Goal: Task Accomplishment & Management: Use online tool/utility

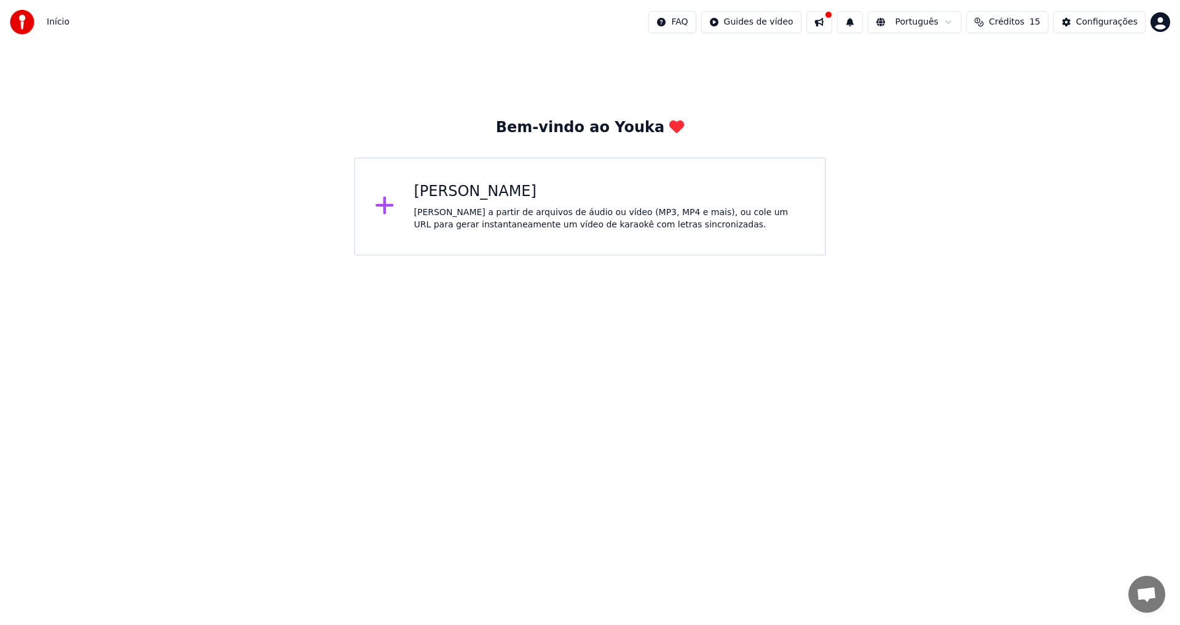
click at [730, 184] on div "[PERSON_NAME]" at bounding box center [609, 192] width 391 height 20
click at [730, 184] on body "Início FAQ Guides de vídeo Português Créditos 15 Configurações Bem-vindo ao You…" at bounding box center [590, 128] width 1180 height 256
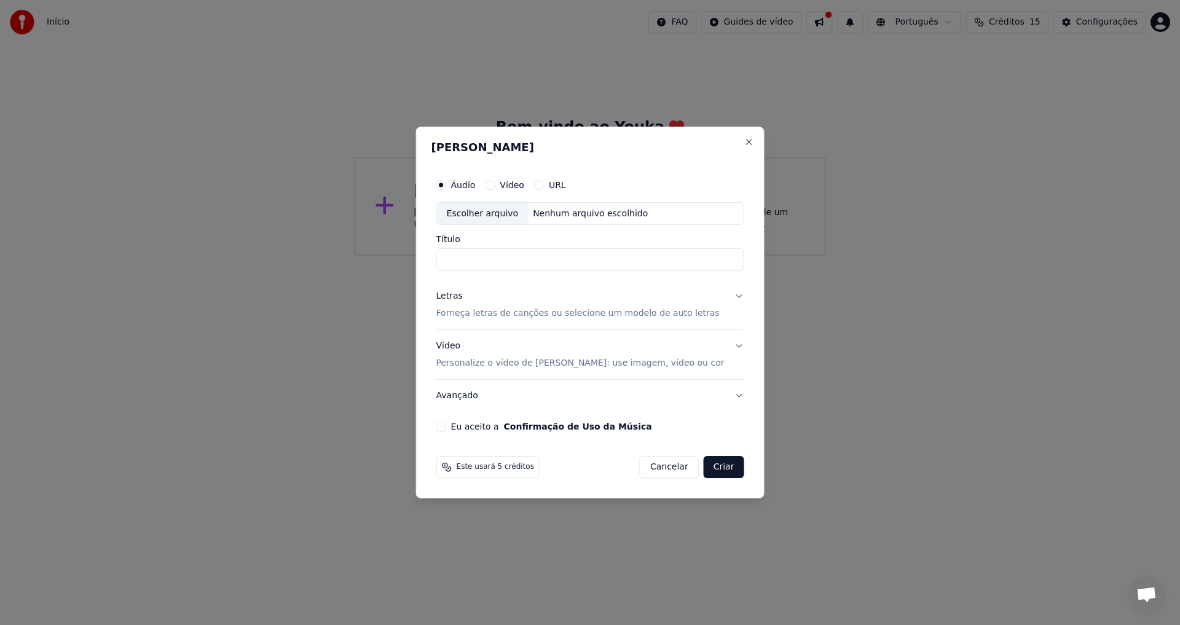
click at [557, 215] on div "Nenhum arquivo escolhido" at bounding box center [590, 214] width 125 height 12
click at [702, 262] on input "**********" at bounding box center [590, 260] width 308 height 22
type input "*"
type input "**********"
click at [604, 310] on p "Forneça letras de canções ou selecione um modelo de auto letras" at bounding box center [577, 314] width 283 height 12
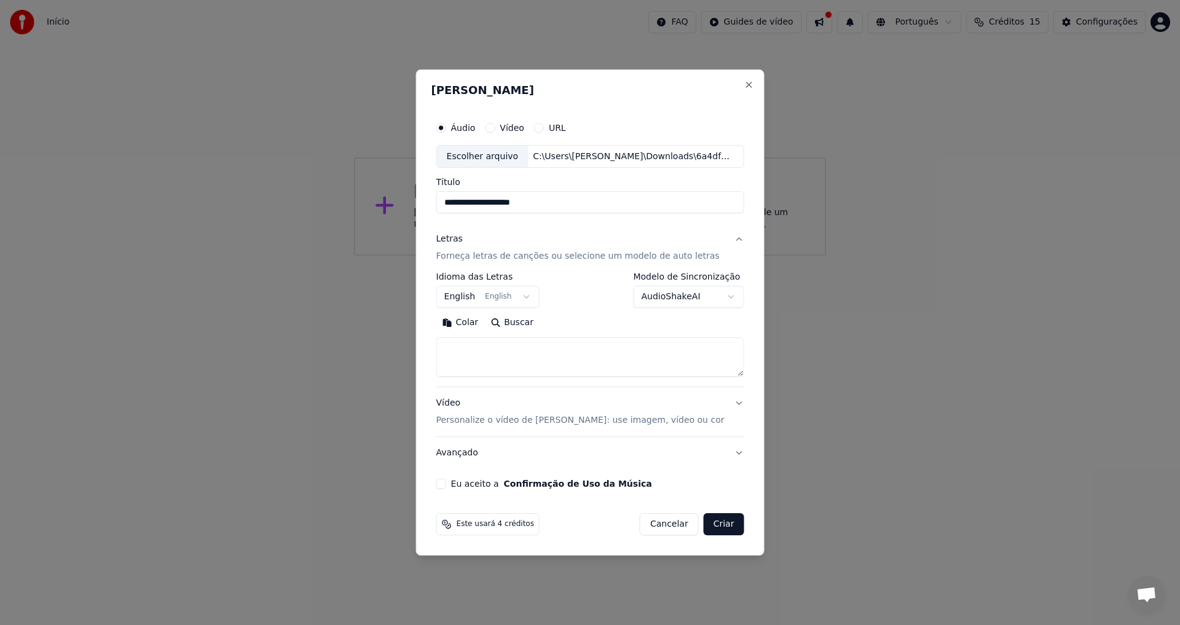
click at [476, 362] on textarea at bounding box center [590, 357] width 308 height 39
click at [474, 323] on button "Colar" at bounding box center [460, 323] width 49 height 20
click at [484, 323] on button "Buscar" at bounding box center [511, 323] width 55 height 20
type textarea "*********"
click at [539, 322] on button "Limpar" at bounding box center [537, 323] width 56 height 20
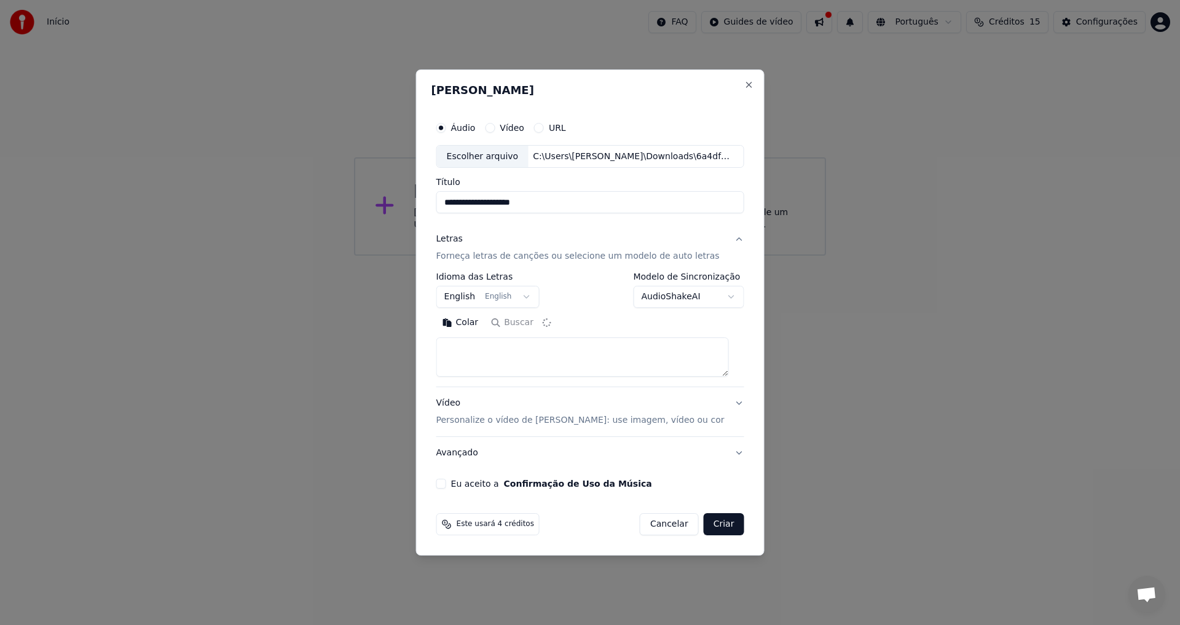
click at [509, 325] on div "Colar Buscar" at bounding box center [590, 323] width 308 height 20
click at [480, 481] on label "Eu aceito a Confirmação de Uso da Música" at bounding box center [551, 483] width 201 height 9
click at [446, 481] on button "Eu aceito a Confirmação de Uso da Música" at bounding box center [441, 484] width 10 height 10
click at [509, 319] on button "Buscar" at bounding box center [511, 323] width 55 height 20
click at [492, 346] on textarea at bounding box center [582, 357] width 292 height 39
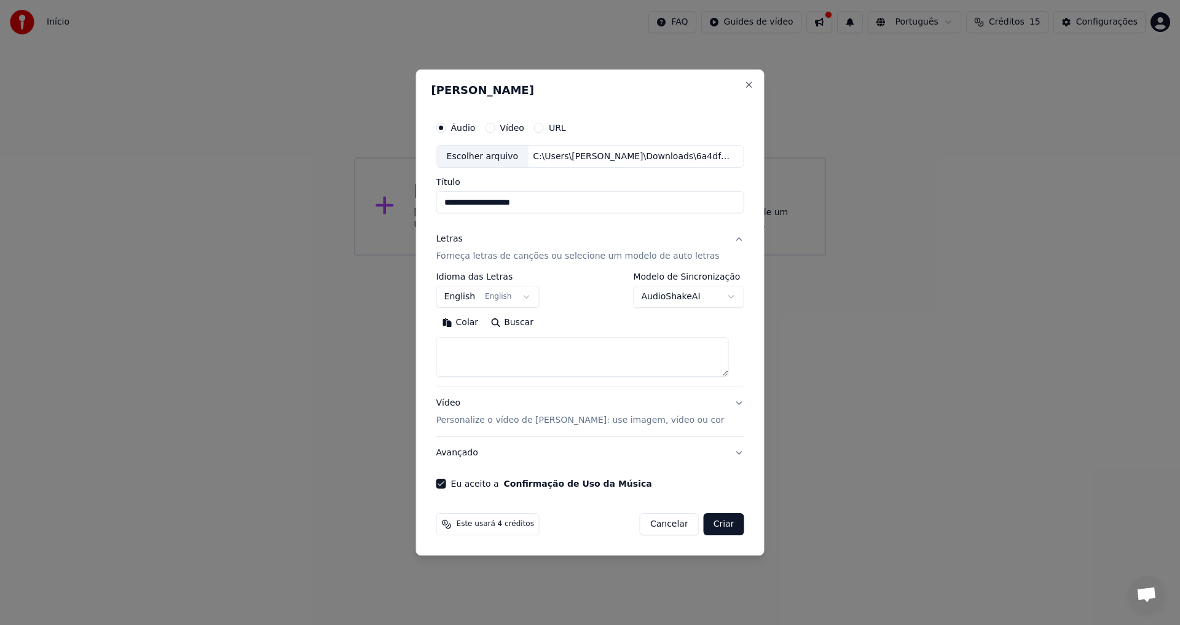
click at [492, 346] on textarea at bounding box center [582, 357] width 292 height 39
paste textarea "**********"
click at [487, 359] on textarea "**********" at bounding box center [582, 357] width 292 height 39
click at [488, 360] on textarea "**********" at bounding box center [582, 357] width 292 height 39
type textarea "**********"
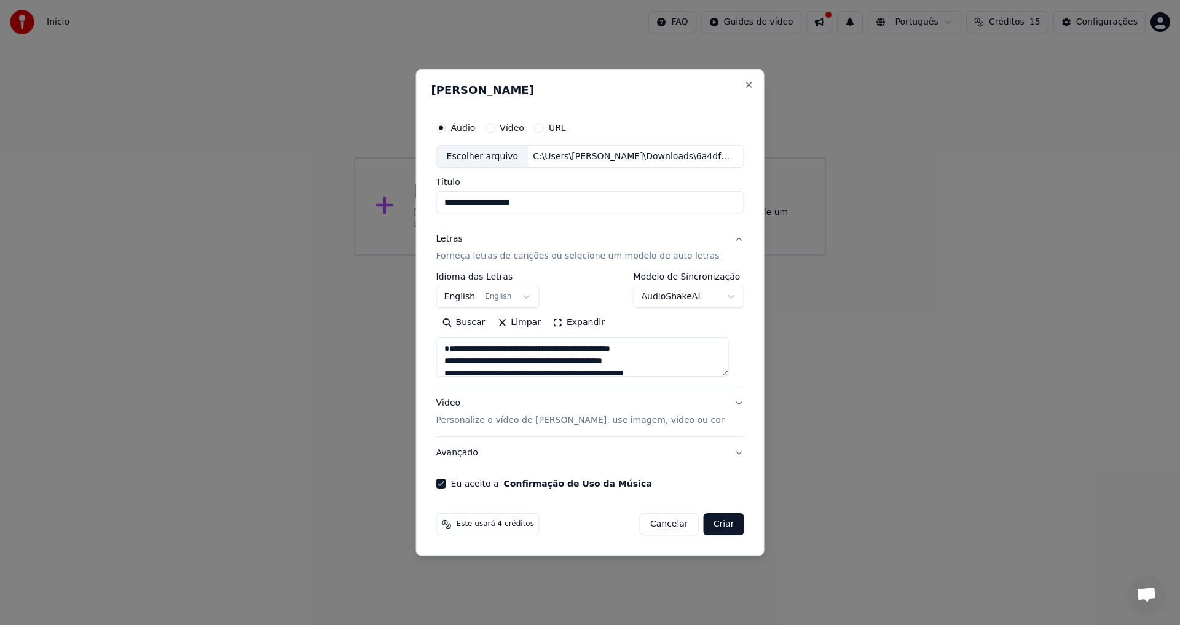
click at [564, 323] on button "Expandir" at bounding box center [579, 323] width 64 height 20
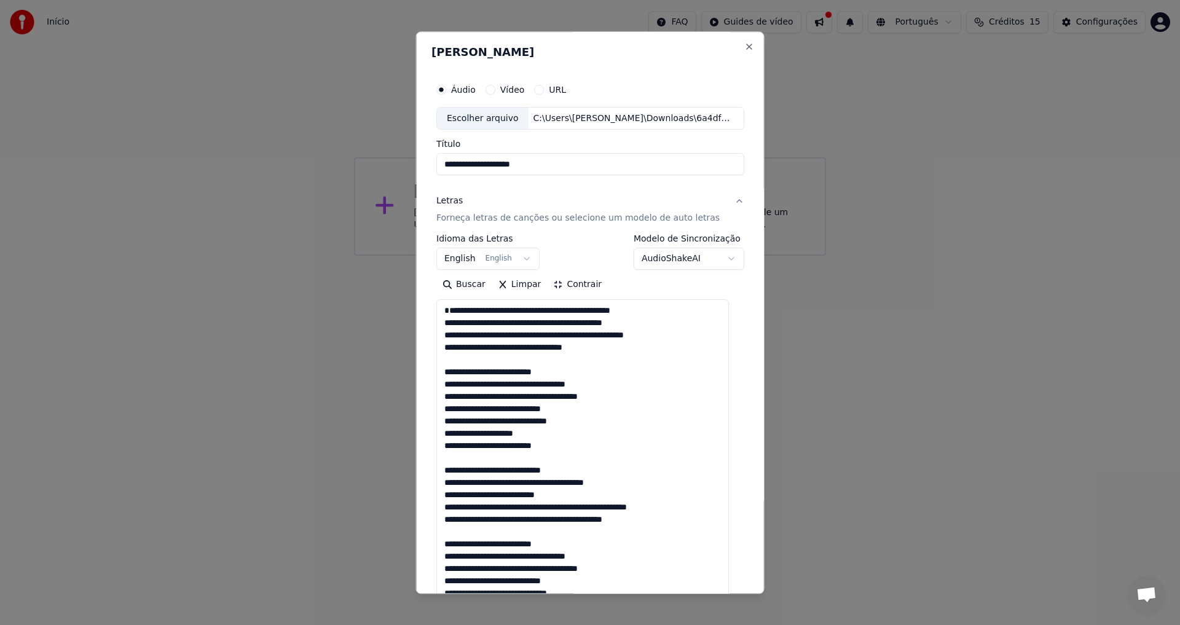
scroll to position [1, 0]
click at [562, 281] on button "Contrair" at bounding box center [577, 285] width 61 height 20
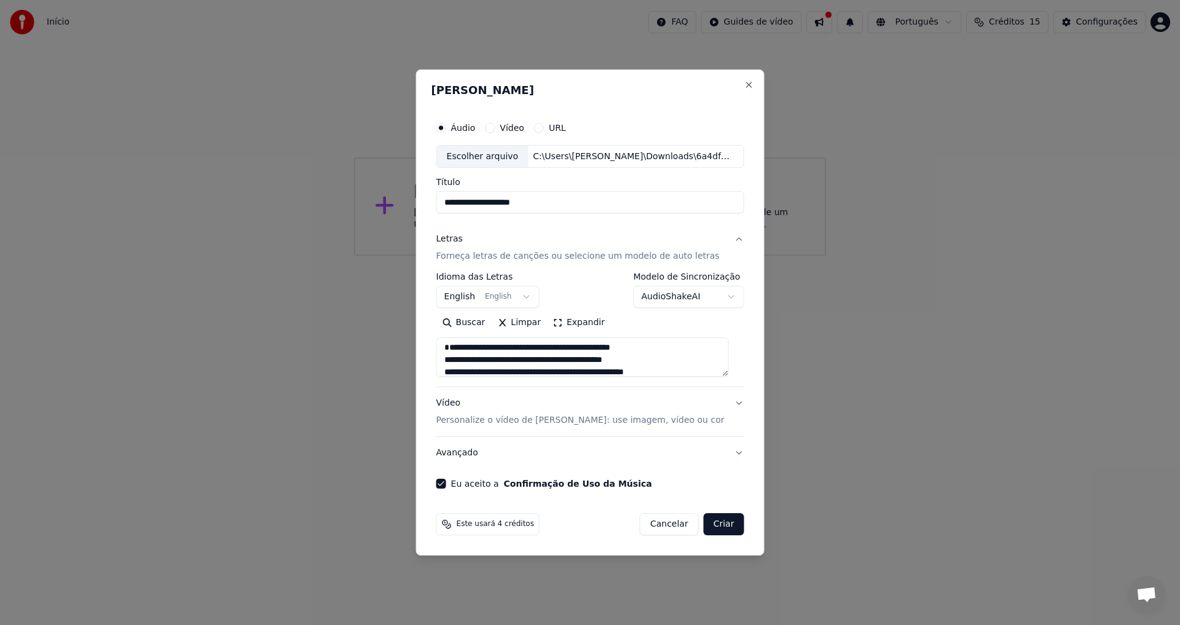
click at [627, 425] on p "Personalize o vídeo de karaokê: use imagem, vídeo ou cor" at bounding box center [580, 420] width 288 height 12
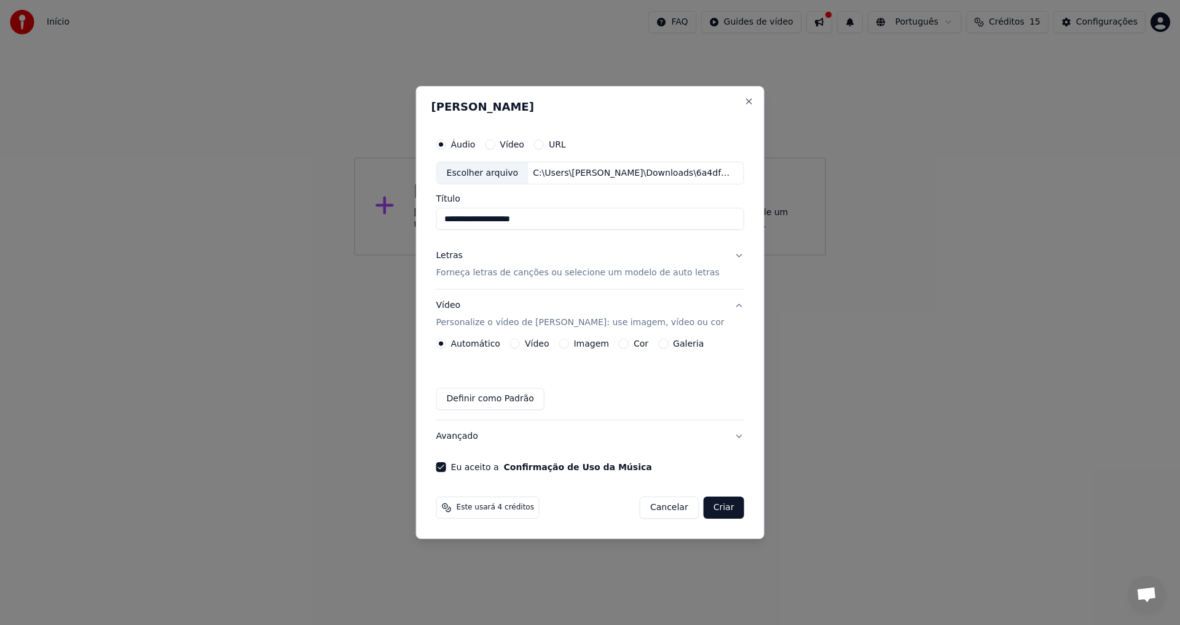
click at [628, 347] on div "Cor" at bounding box center [633, 344] width 29 height 10
click at [626, 346] on button "Cor" at bounding box center [624, 344] width 10 height 10
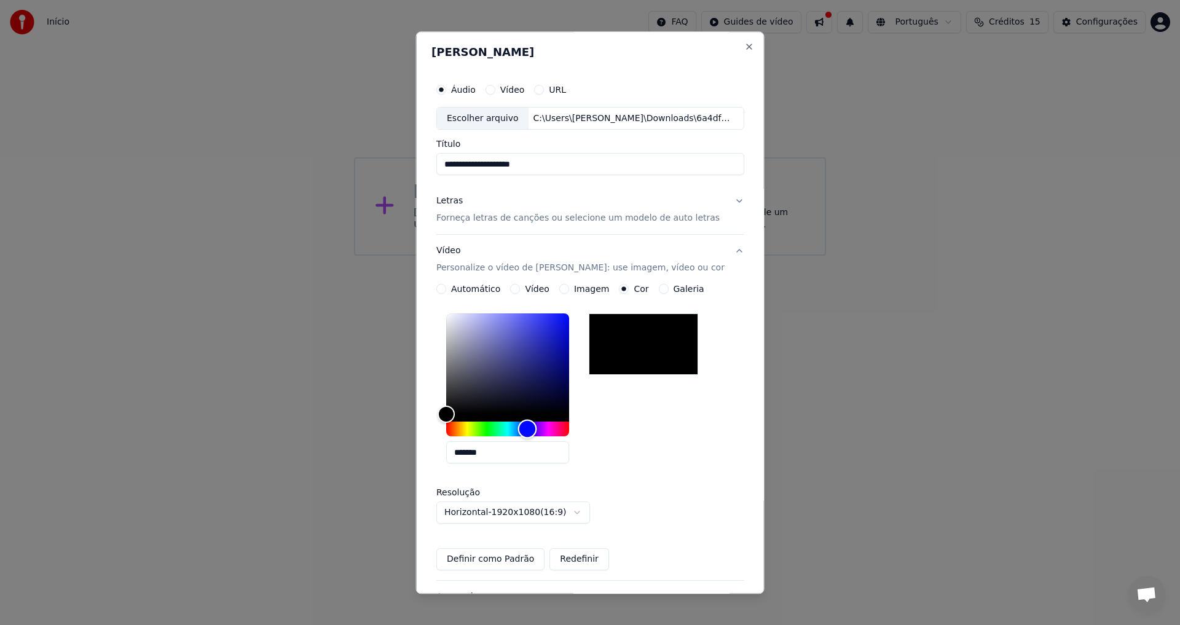
click at [530, 425] on div "Hue" at bounding box center [507, 429] width 123 height 15
click at [530, 425] on div "Hue" at bounding box center [526, 429] width 19 height 19
drag, startPoint x: 529, startPoint y: 426, endPoint x: 523, endPoint y: 428, distance: 6.6
click at [523, 428] on div "Hue" at bounding box center [520, 429] width 19 height 19
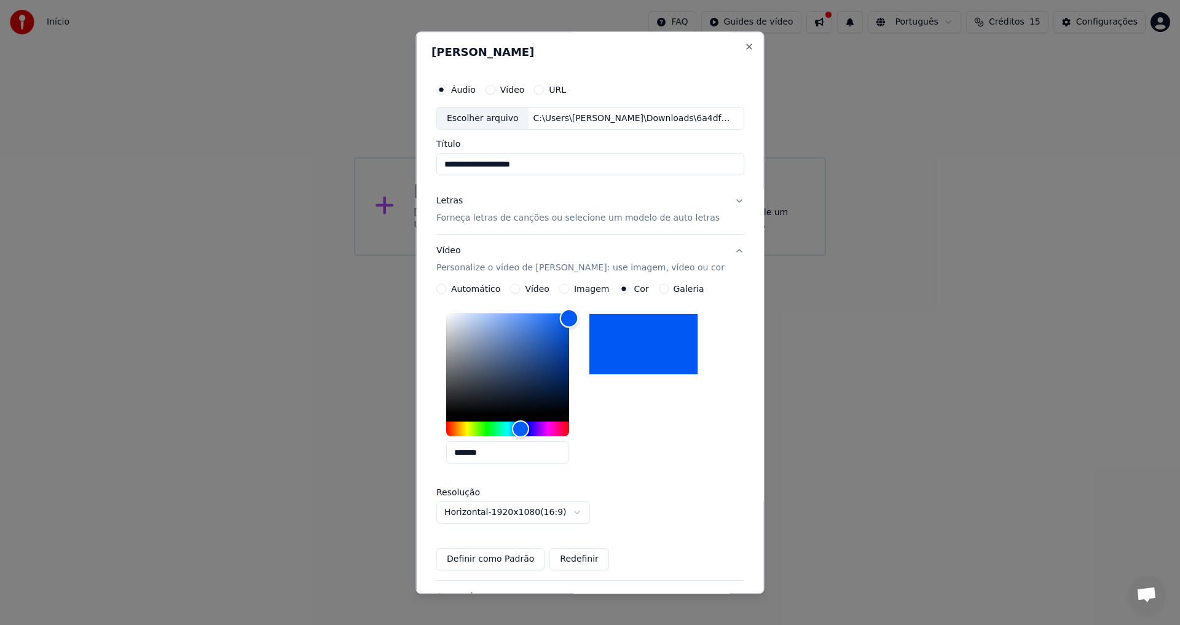
type input "*******"
drag, startPoint x: 543, startPoint y: 361, endPoint x: 584, endPoint y: 310, distance: 65.9
click at [584, 310] on div "*******" at bounding box center [517, 391] width 143 height 165
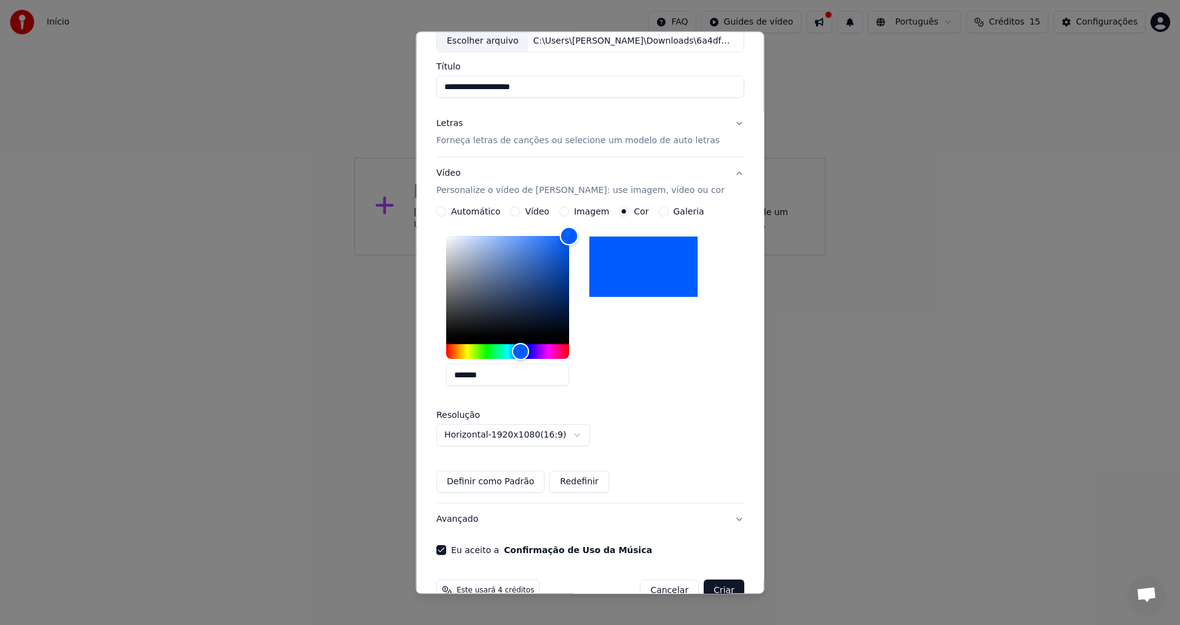
scroll to position [106, 0]
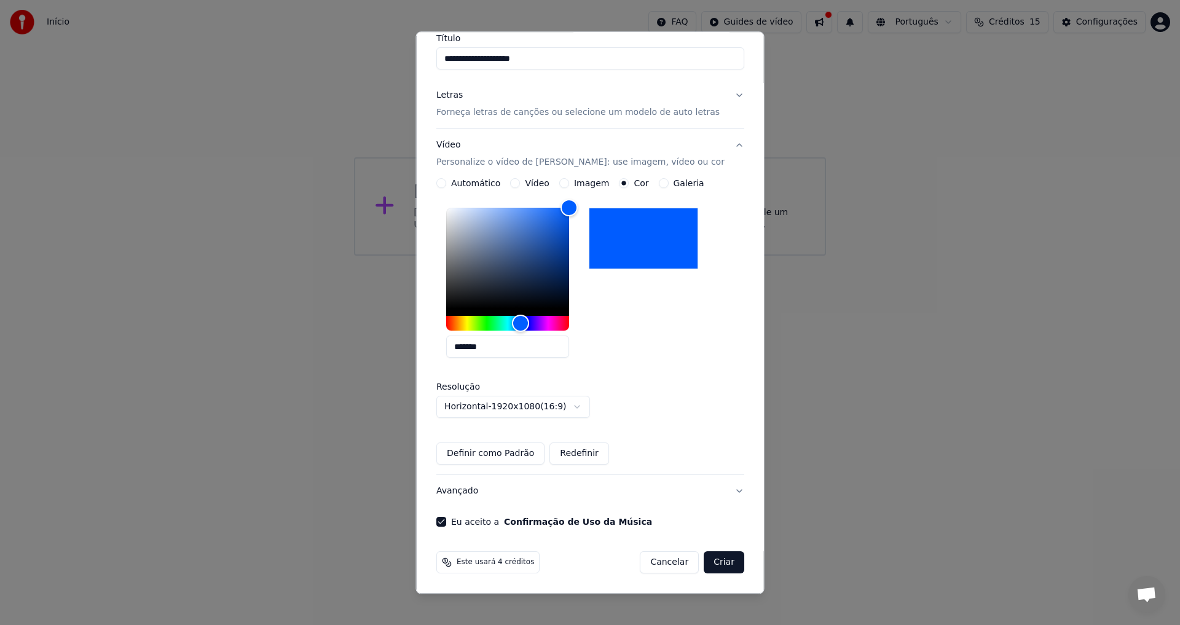
click at [519, 455] on button "Definir como Padrão" at bounding box center [490, 454] width 108 height 22
click at [715, 563] on button "Criar" at bounding box center [723, 563] width 41 height 22
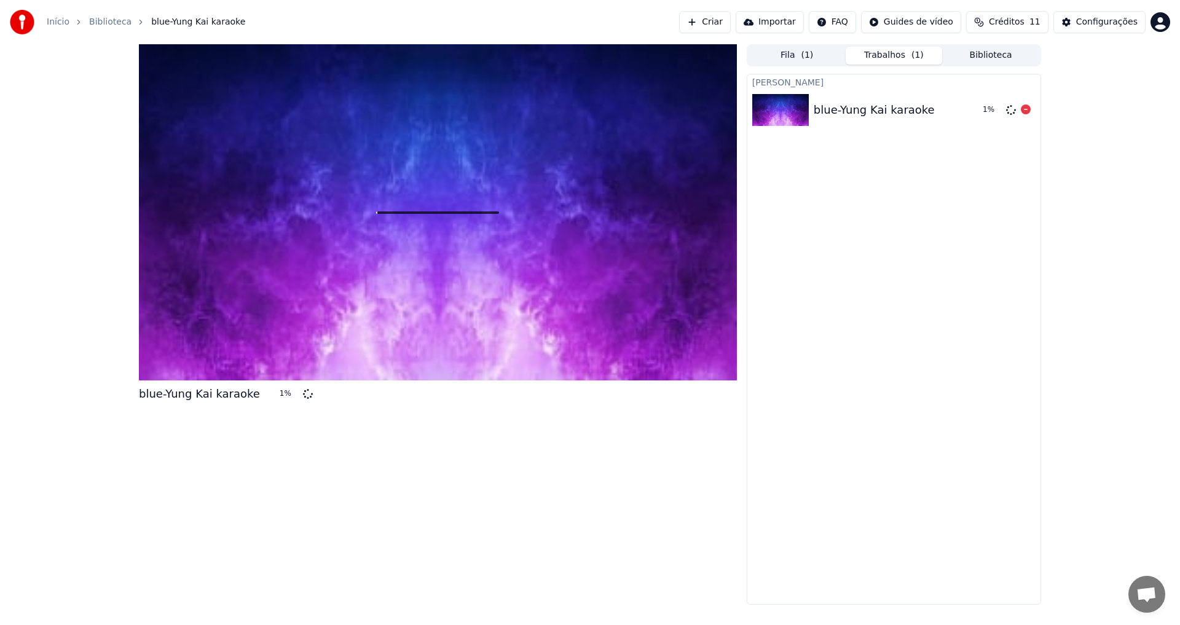
click at [974, 110] on div "1 %" at bounding box center [1004, 110] width 63 height 15
click at [838, 238] on div "Criar Karaokê blue-Yung Kai karaoke 1 %" at bounding box center [893, 339] width 294 height 531
click at [801, 95] on img at bounding box center [780, 110] width 57 height 32
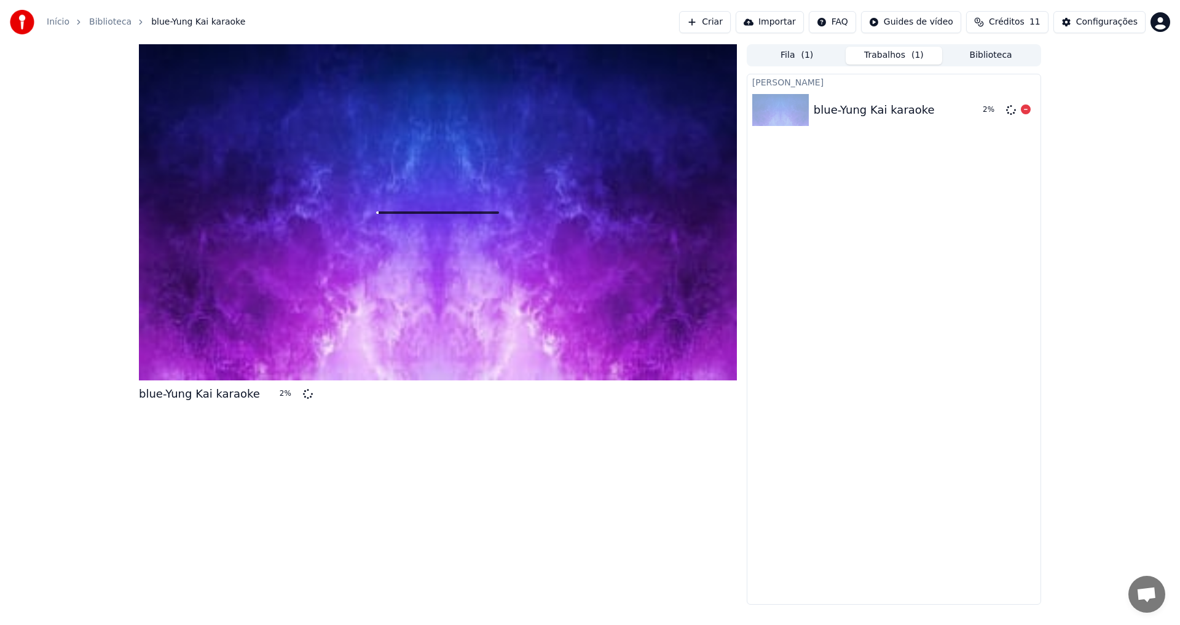
click at [801, 95] on img at bounding box center [780, 110] width 57 height 32
click at [728, 26] on button "Criar" at bounding box center [705, 22] width 52 height 22
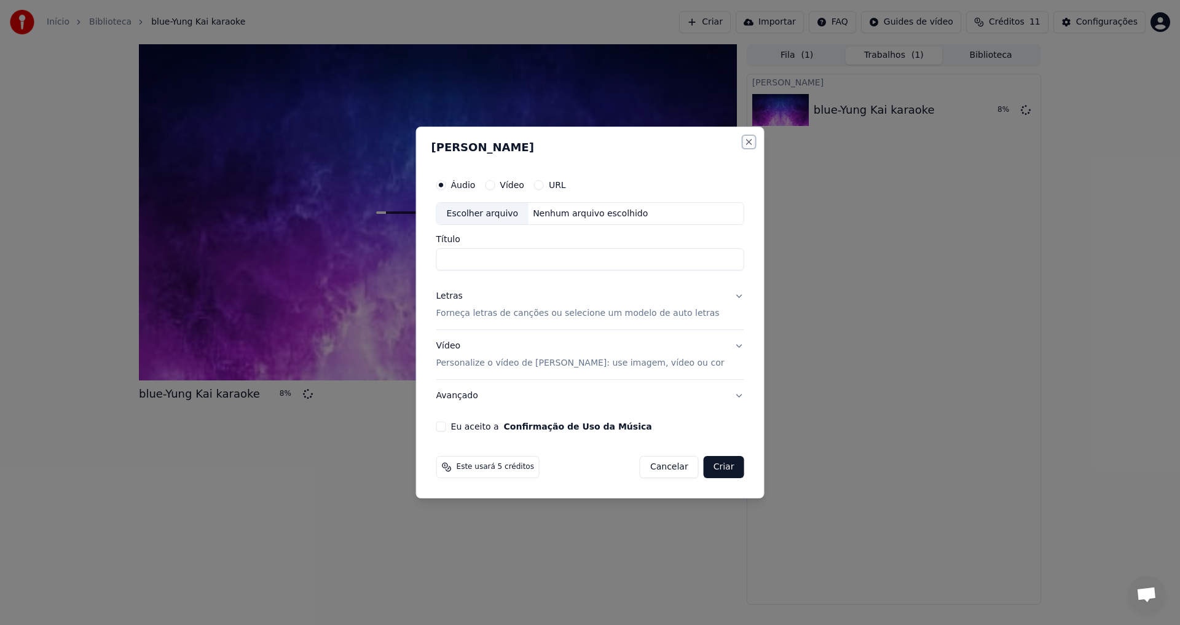
click at [743, 144] on button "Close" at bounding box center [748, 142] width 10 height 10
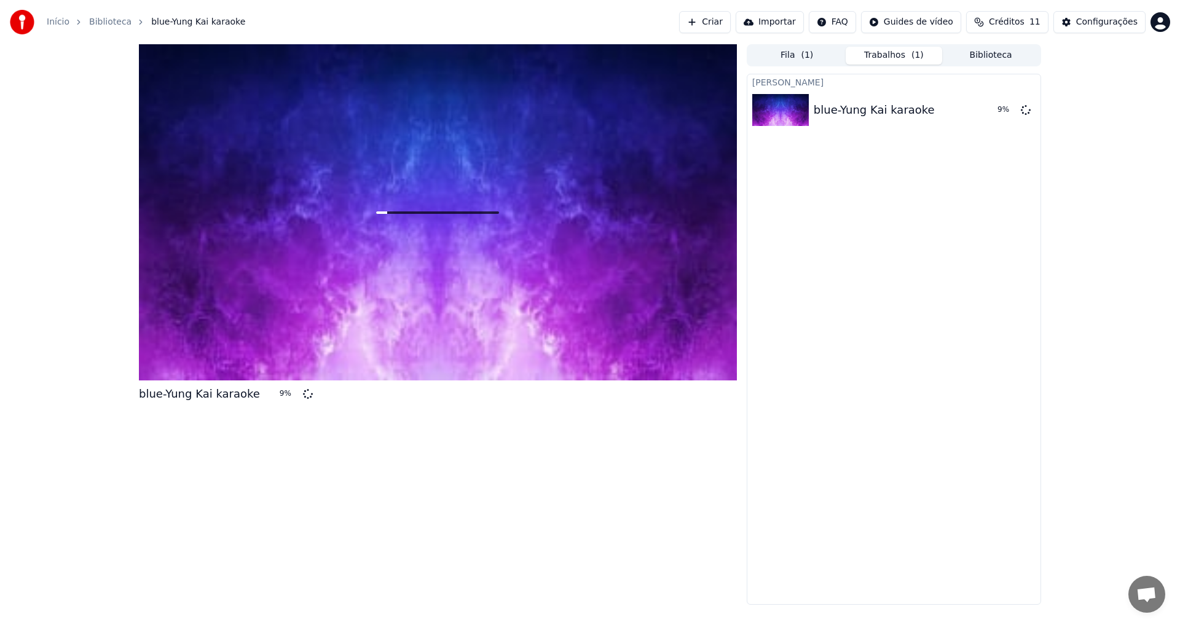
click at [1169, 20] on html "Início Biblioteca blue-Yung Kai karaoke Criar Importar FAQ Guides de vídeo Créd…" at bounding box center [590, 312] width 1180 height 625
click at [1107, 306] on html "Início Biblioteca blue-Yung Kai karaoke Criar Importar FAQ Guides de vídeo Créd…" at bounding box center [590, 312] width 1180 height 625
click at [1107, 306] on div "blue-Yung Kai karaoke 10 % Fila ( 1 ) Trabalhos ( 1 ) Biblioteca Criar Karaokê …" at bounding box center [590, 324] width 1180 height 560
click at [1022, 52] on button "Biblioteca" at bounding box center [990, 56] width 97 height 18
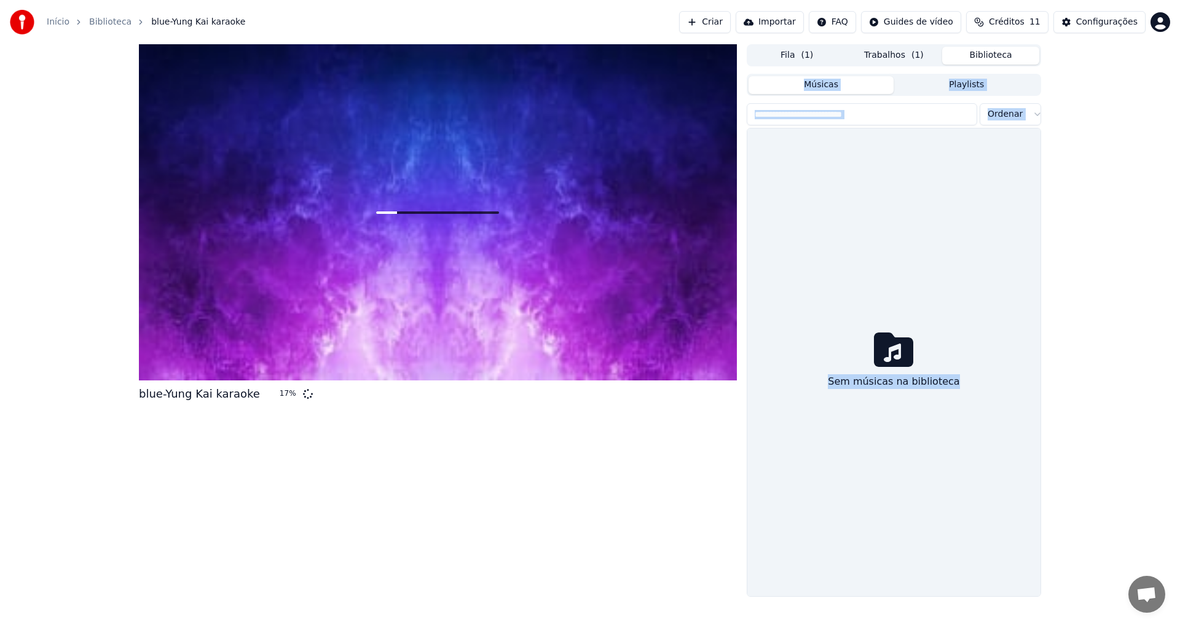
click at [782, 49] on button "Fila ( 1 )" at bounding box center [796, 56] width 97 height 18
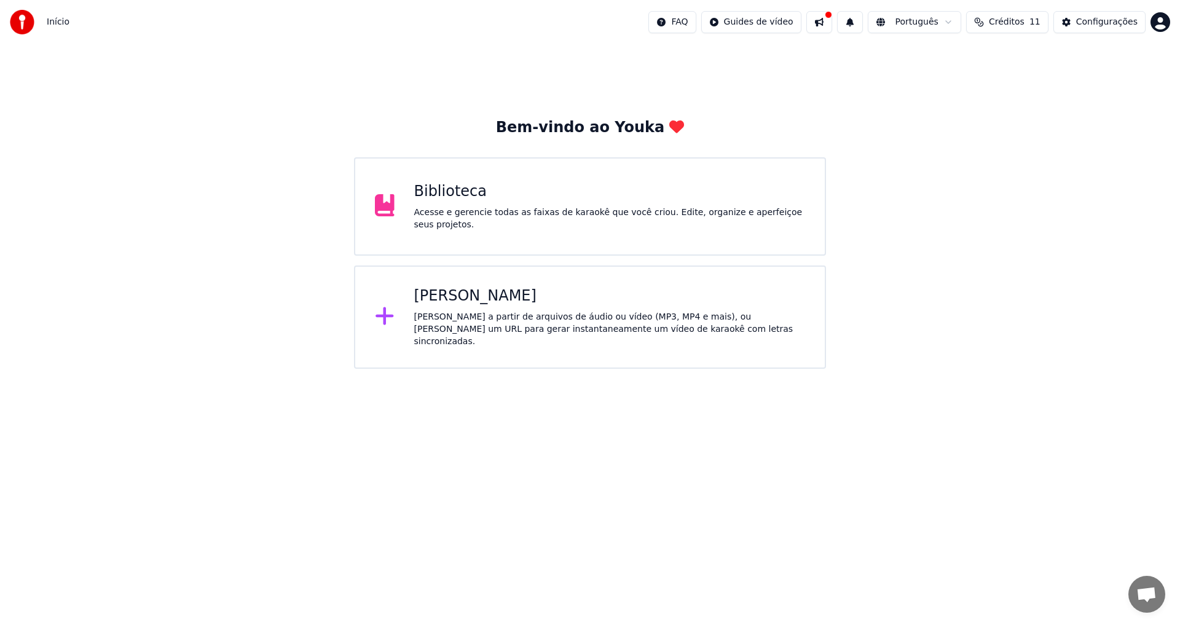
click at [609, 234] on div "Biblioteca Acesse e gerencie todas as faixas de karaokê que você criou. Edite, …" at bounding box center [590, 206] width 472 height 98
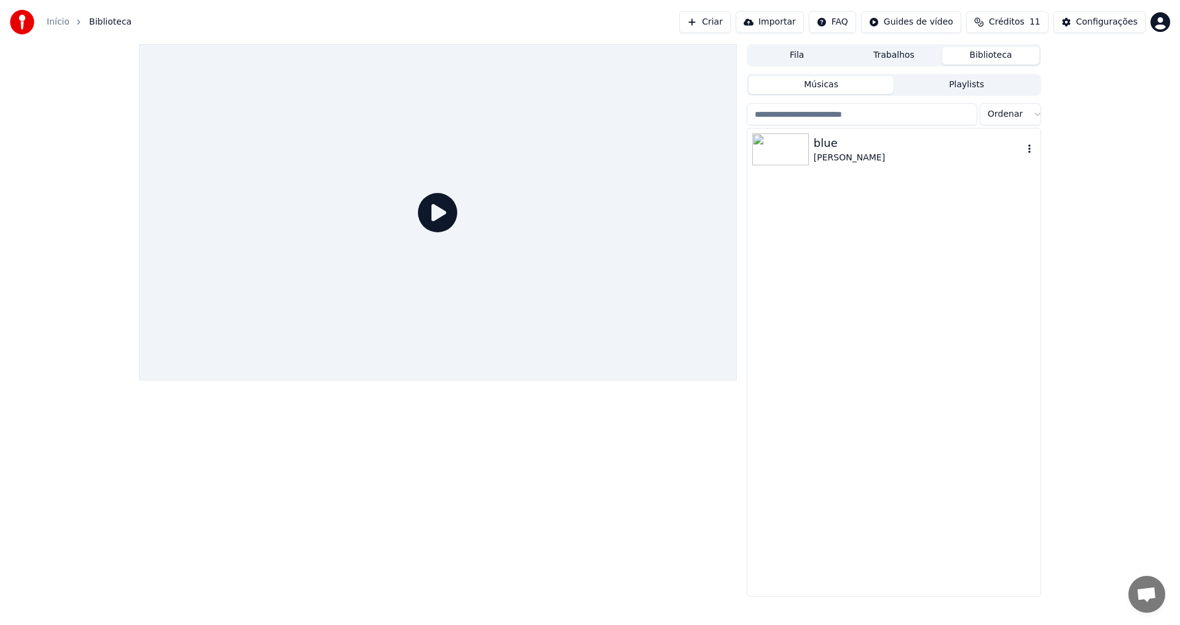
click at [772, 157] on img at bounding box center [780, 149] width 57 height 32
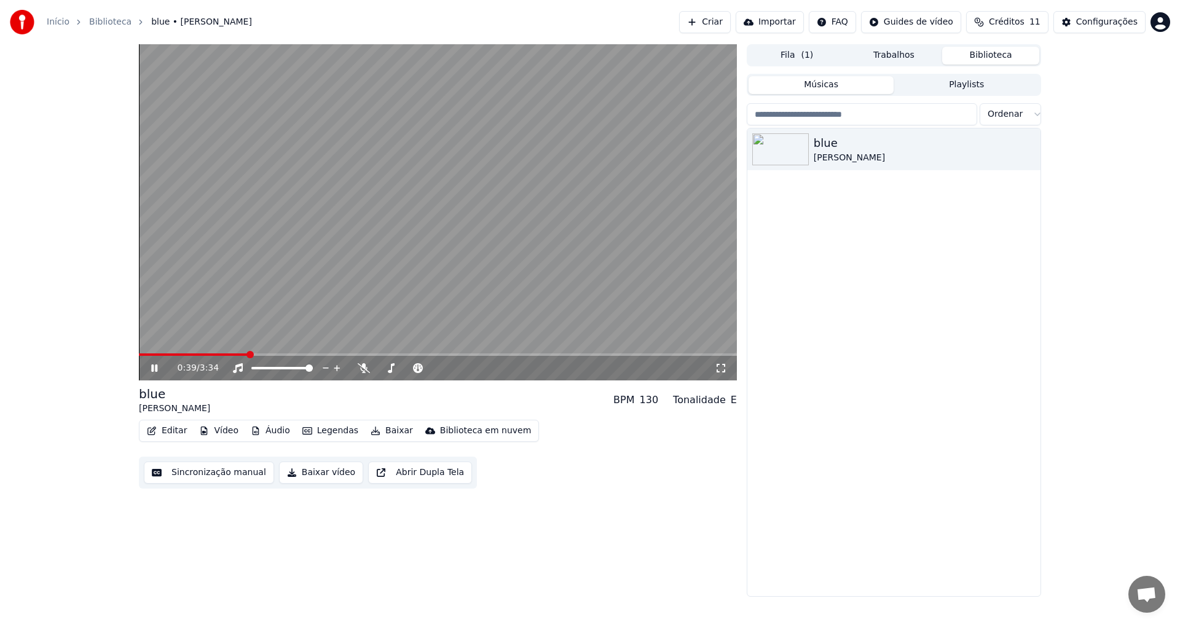
click at [360, 374] on div "0:39 / 3:34" at bounding box center [446, 368] width 537 height 12
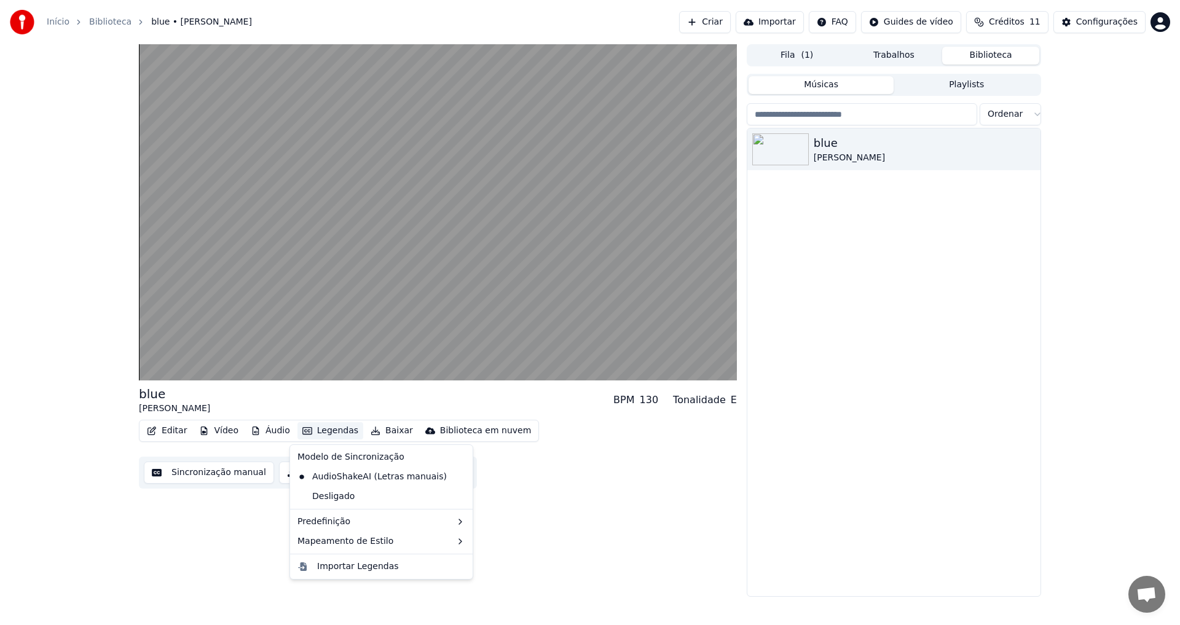
click at [302, 430] on icon "button" at bounding box center [307, 430] width 10 height 9
click at [311, 495] on div "Desligado" at bounding box center [381, 497] width 178 height 20
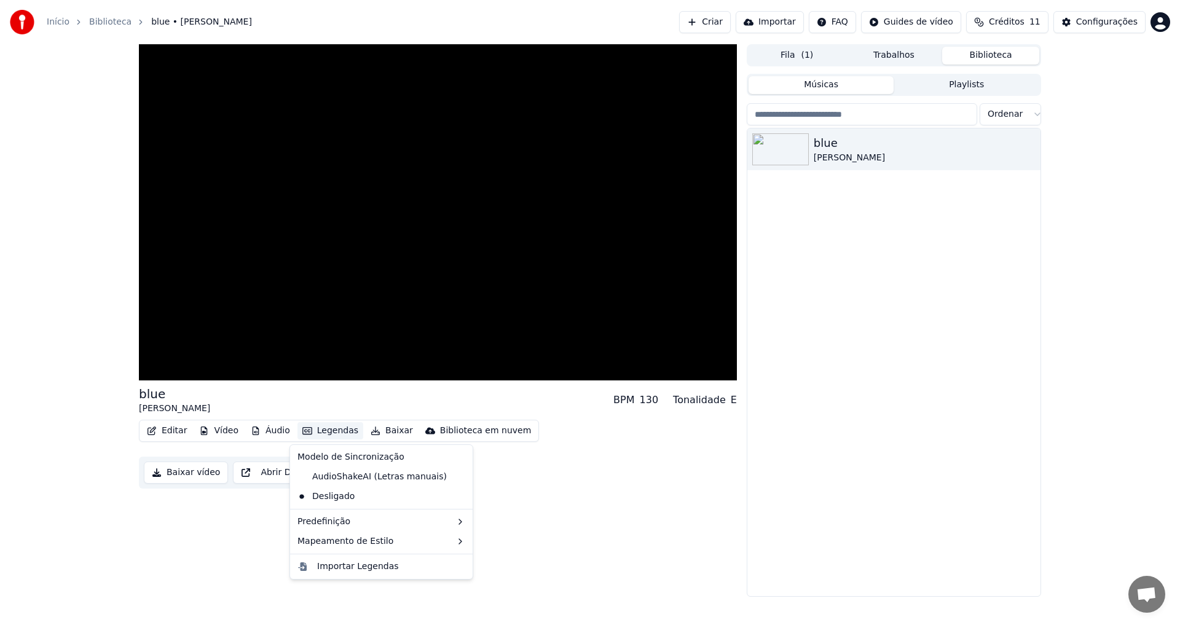
click at [349, 429] on button "Legendas" at bounding box center [330, 430] width 66 height 17
click at [314, 479] on div "AudioShakeAI (Letras manuais)" at bounding box center [371, 477] width 159 height 20
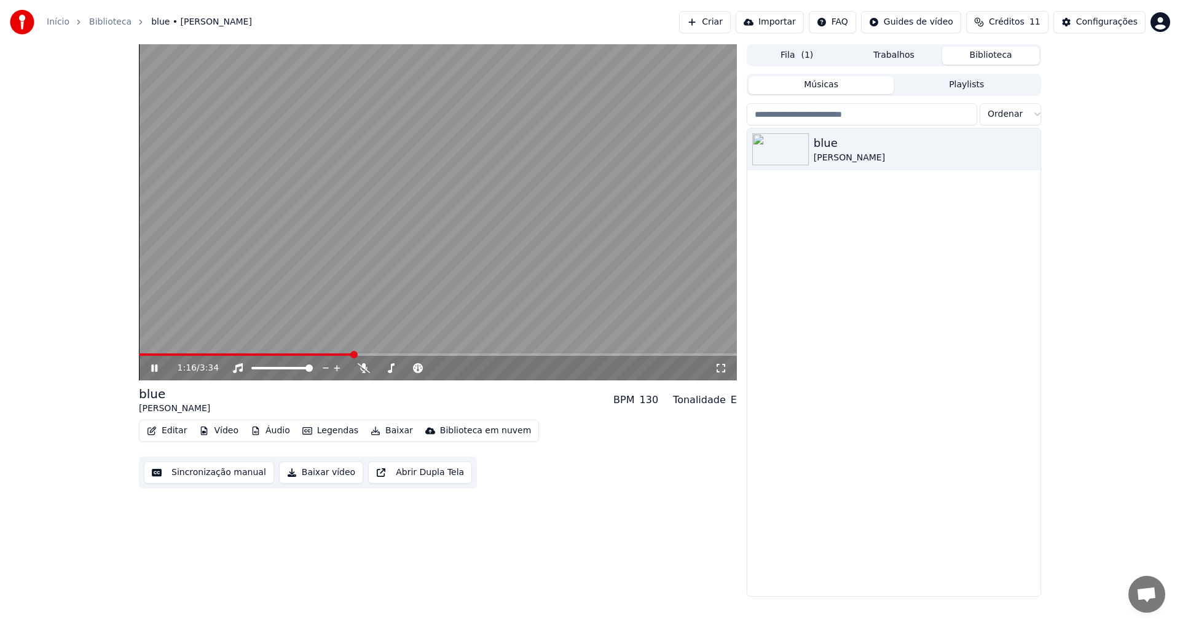
click at [158, 417] on div "blue Yung Kai BPM 130 Tonalidade E Editar Vídeo Áudio Legendas Baixar Bibliotec…" at bounding box center [438, 436] width 598 height 103
click at [155, 436] on button "Editar" at bounding box center [167, 430] width 50 height 17
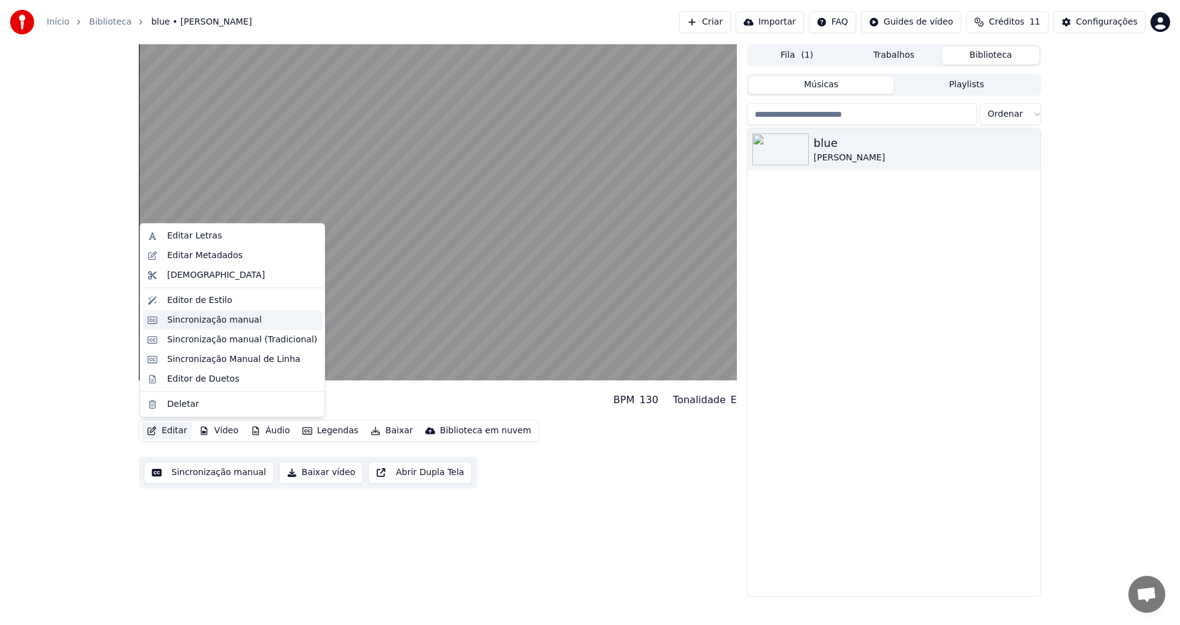
click at [199, 318] on div "Sincronização manual" at bounding box center [214, 320] width 95 height 12
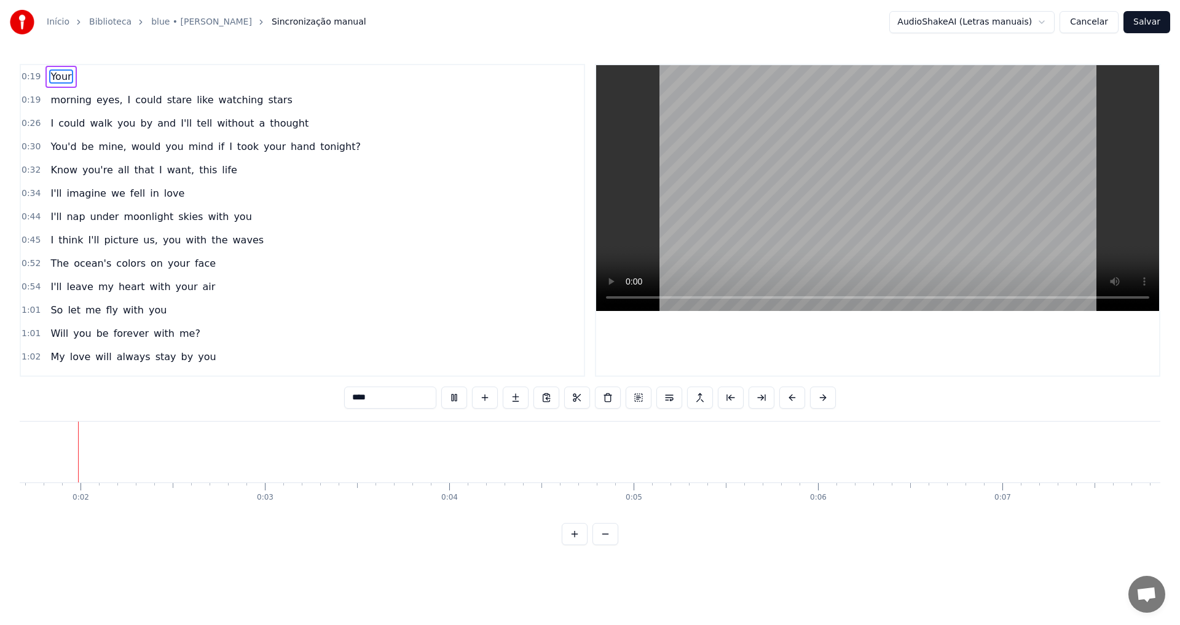
scroll to position [0, 319]
click at [993, 11] on html "Início Biblioteca blue • [PERSON_NAME] manual AudioShakeAI (Letras manuais) Can…" at bounding box center [590, 282] width 1180 height 565
click at [992, 16] on html "Início Biblioteca blue • [PERSON_NAME] manual AudioShakeAI (Letras manuais) Can…" at bounding box center [590, 282] width 1180 height 565
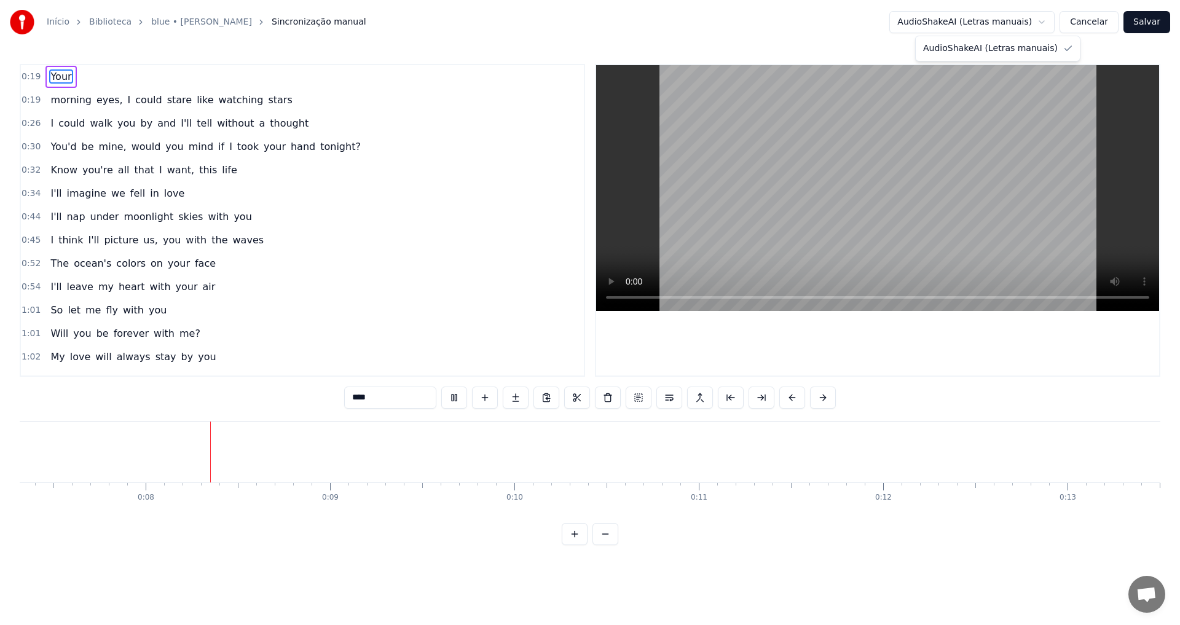
click at [992, 16] on html "Início Biblioteca blue • [PERSON_NAME] manual AudioShakeAI (Letras manuais) Can…" at bounding box center [590, 282] width 1180 height 565
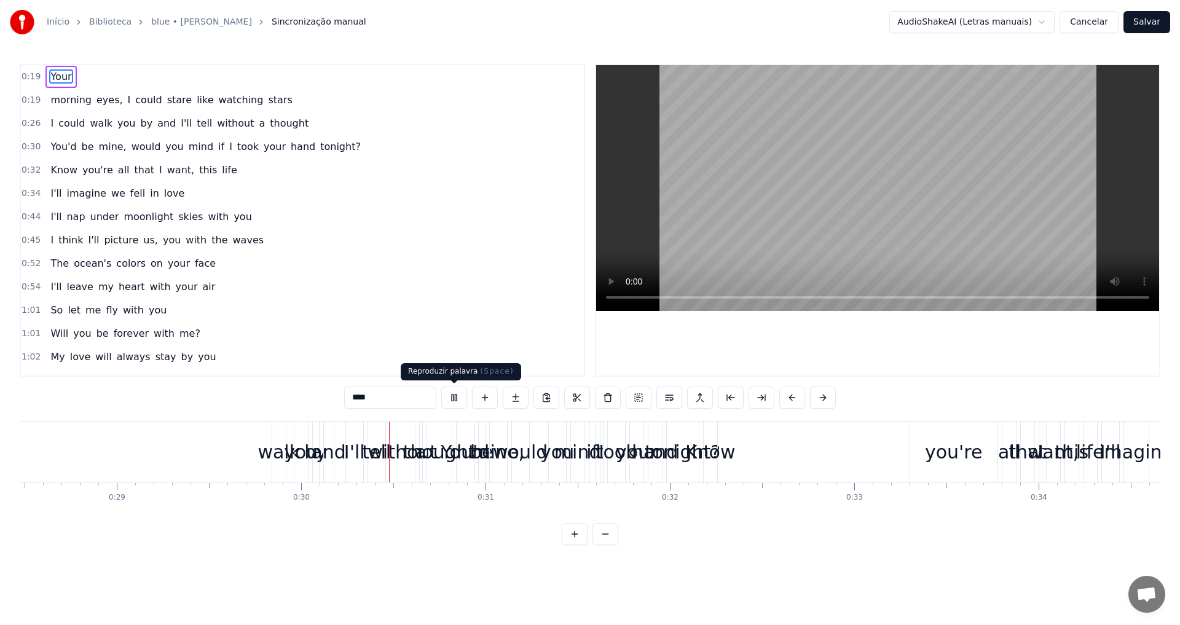
scroll to position [0, 5462]
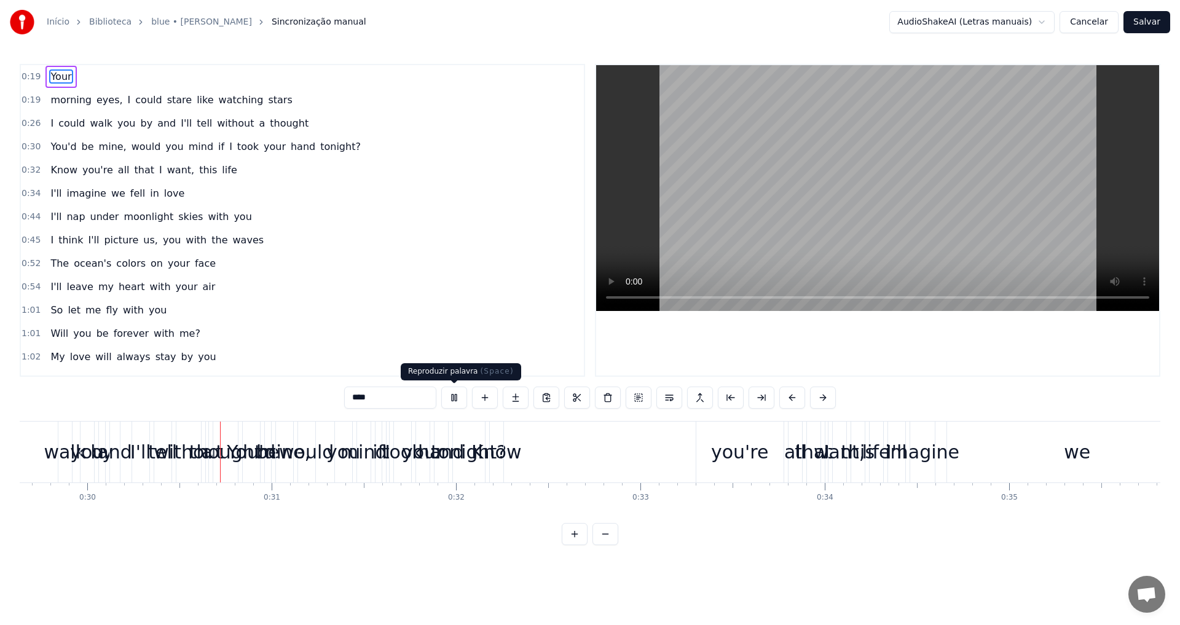
click at [438, 397] on div "****" at bounding box center [590, 397] width 492 height 22
click at [451, 394] on button at bounding box center [454, 397] width 26 height 22
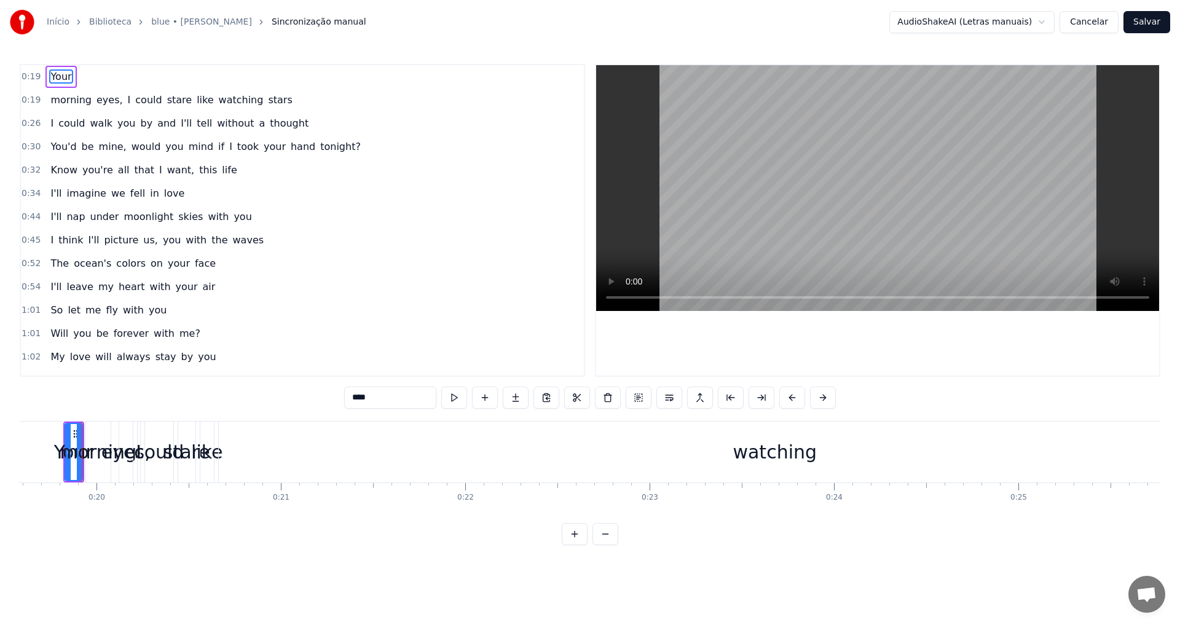
click at [451, 394] on button at bounding box center [454, 397] width 26 height 22
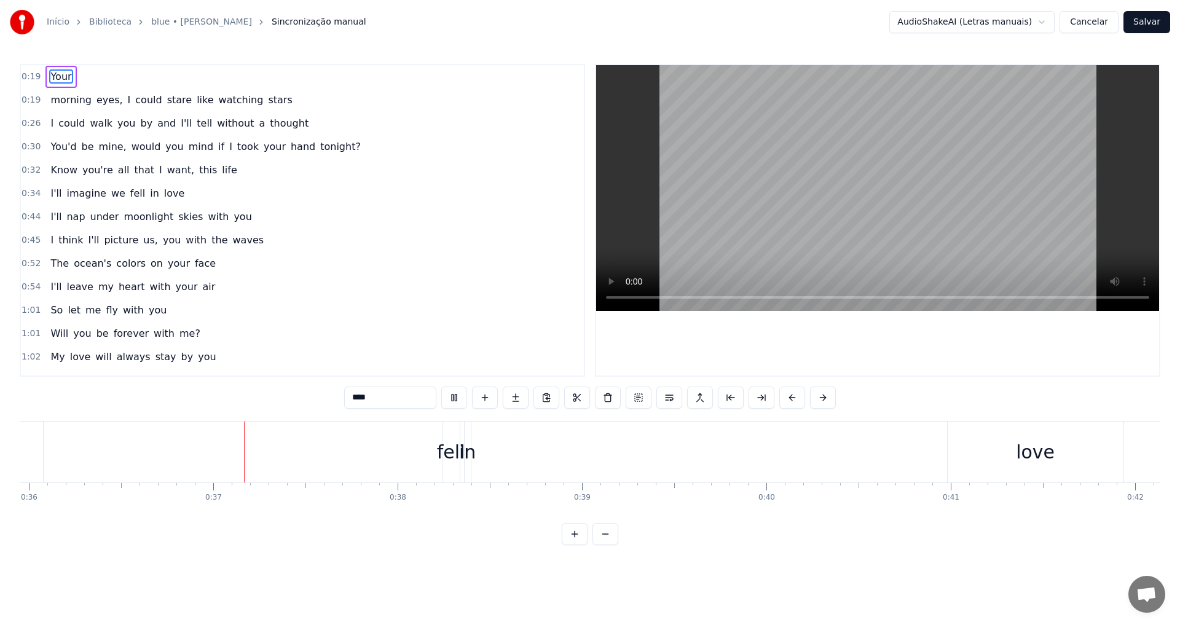
scroll to position [0, 6686]
click at [963, 20] on html "Início Biblioteca blue • [PERSON_NAME] manual AudioShakeAI (Letras manuais) Can…" at bounding box center [590, 282] width 1180 height 565
click at [771, 4] on html "Início Biblioteca blue • [PERSON_NAME] manual AudioShakeAI (Letras manuais) Can…" at bounding box center [590, 282] width 1180 height 565
click at [90, 19] on link "Biblioteca" at bounding box center [110, 22] width 42 height 12
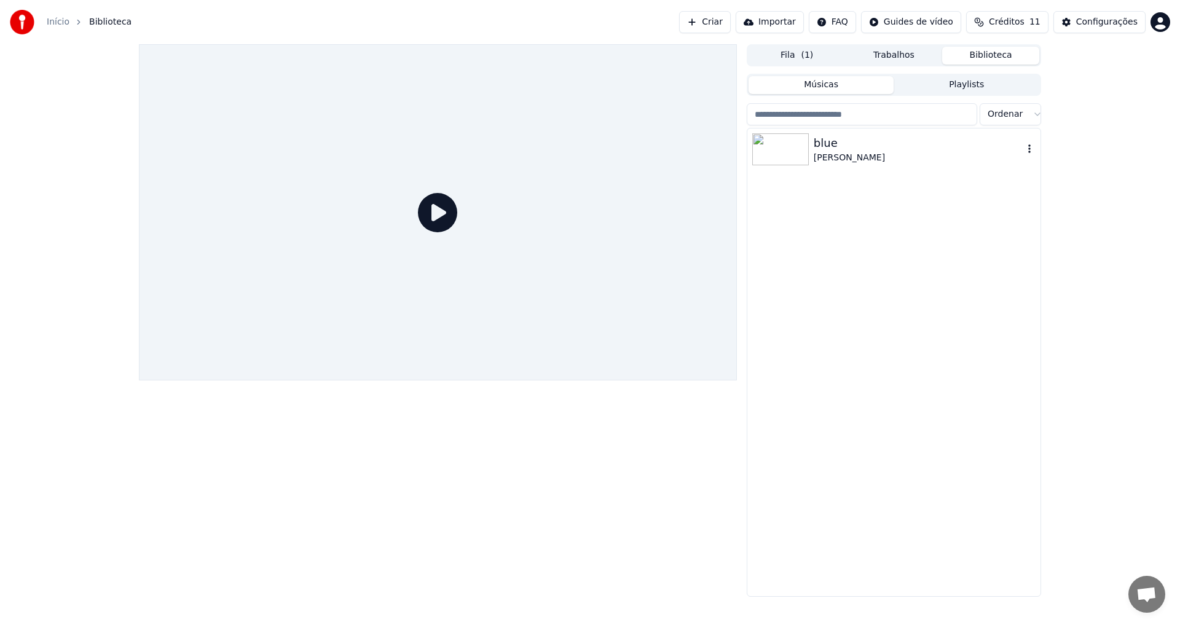
click at [1024, 149] on icon "button" at bounding box center [1029, 149] width 12 height 10
click at [1023, 147] on icon "button" at bounding box center [1029, 149] width 12 height 10
click at [1021, 212] on div "Abrir Diretório" at bounding box center [1034, 212] width 127 height 20
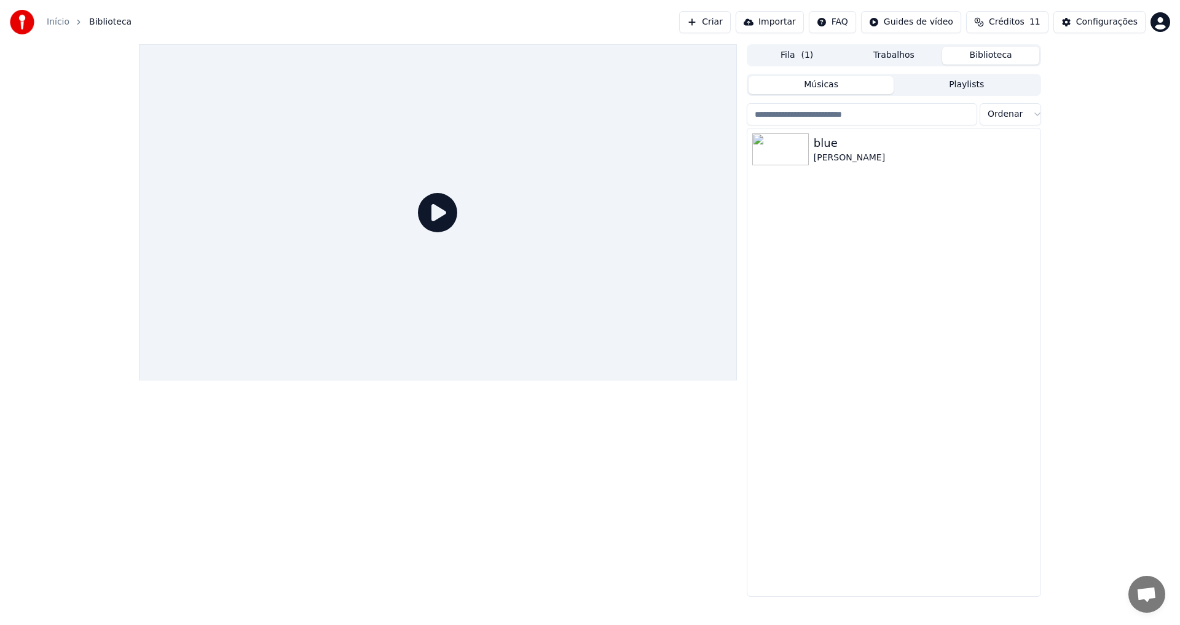
click at [793, 49] on button "Fila ( 1 )" at bounding box center [796, 56] width 97 height 18
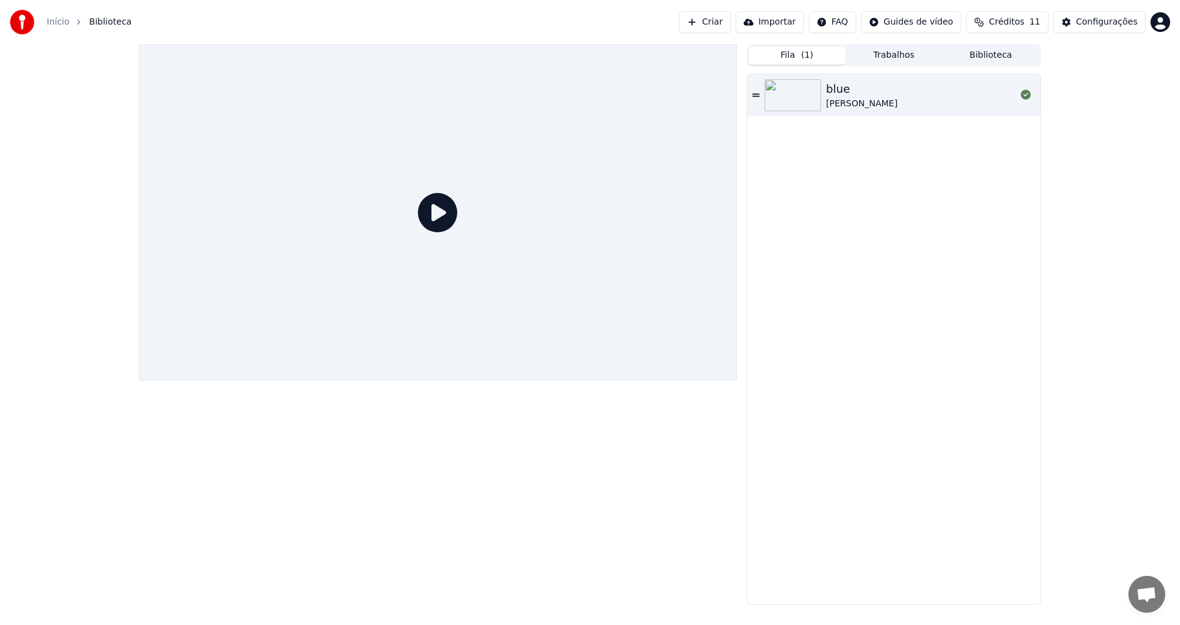
click at [979, 52] on button "Biblioteca" at bounding box center [990, 56] width 97 height 18
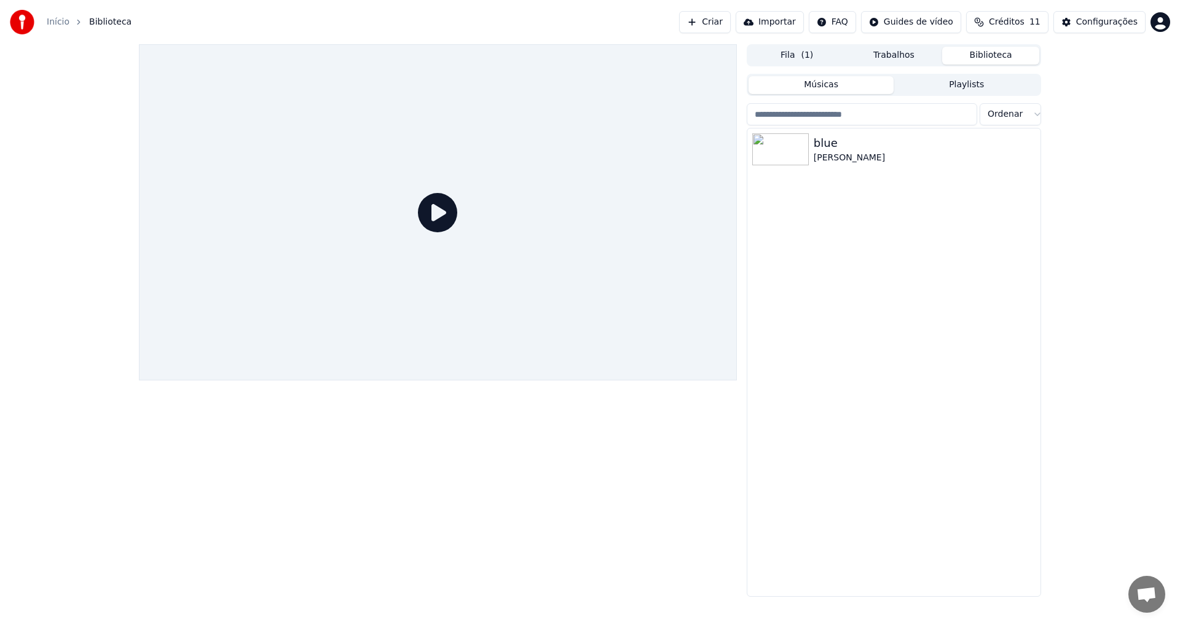
click at [51, 19] on link "Início" at bounding box center [58, 22] width 23 height 12
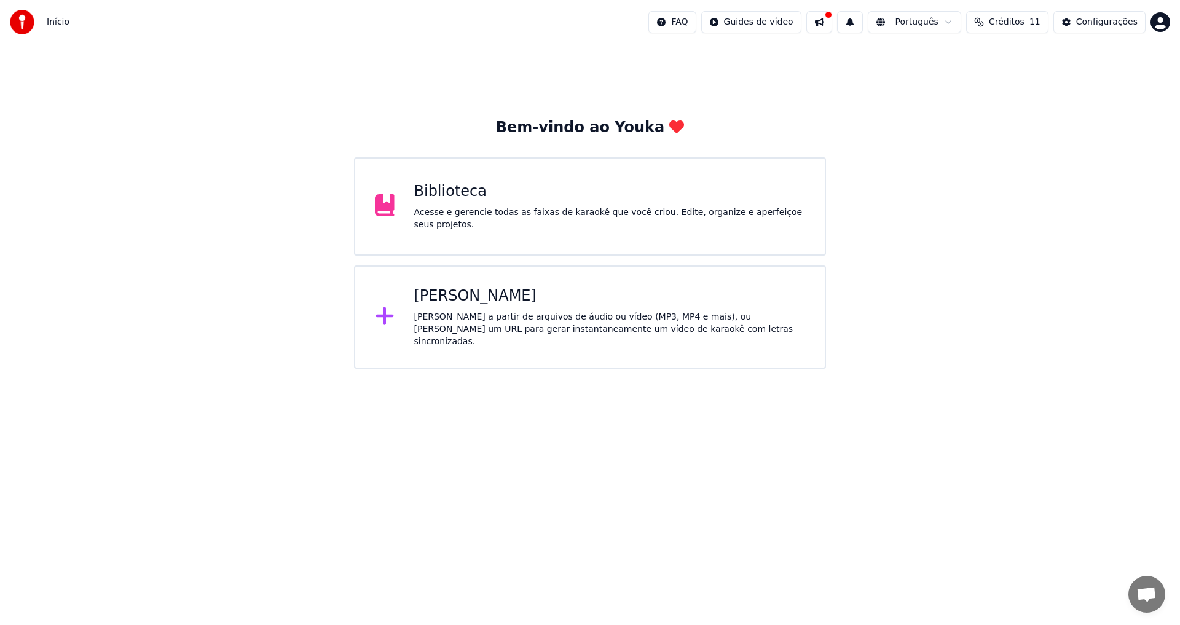
click at [490, 247] on div "Biblioteca Acesse e gerencie todas as faixas de karaokê que você criou. Edite, …" at bounding box center [590, 206] width 472 height 98
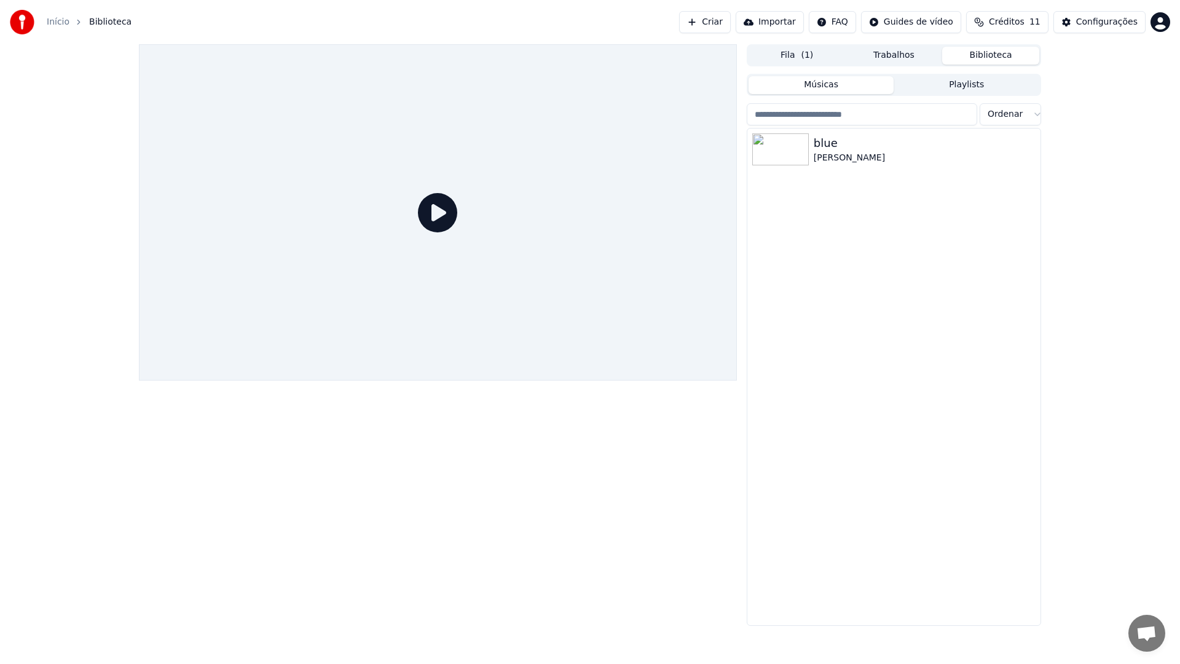
click at [457, 232] on icon at bounding box center [437, 212] width 39 height 39
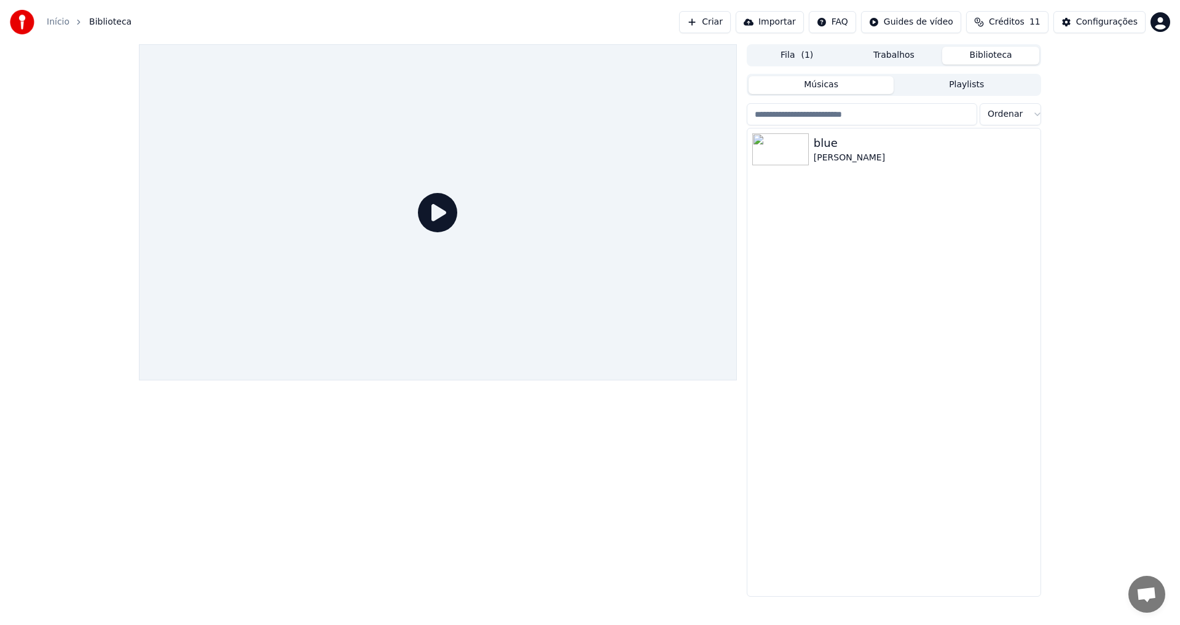
click at [929, 28] on html "Início Biblioteca Criar Importar FAQ Guides de vídeo Créditos 11 Configurações …" at bounding box center [590, 312] width 1180 height 625
click at [934, 15] on html "Início Biblioteca Criar Importar FAQ Guides de vídeo Créditos 11 Configurações …" at bounding box center [590, 312] width 1180 height 625
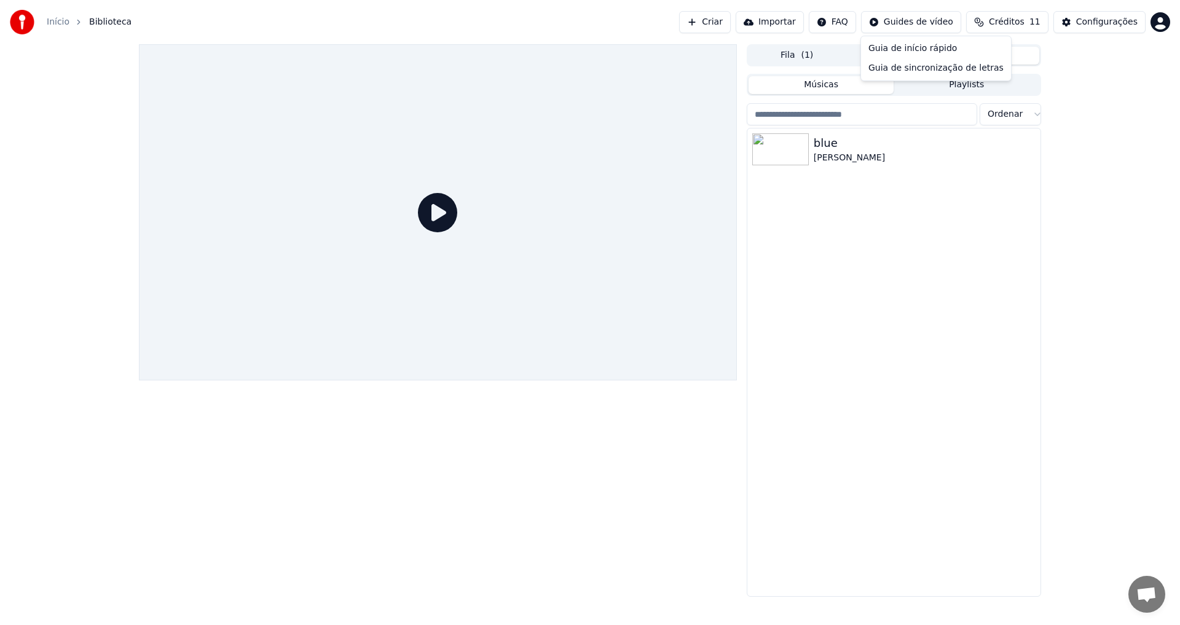
click at [933, 18] on html "Início Biblioteca Criar Importar FAQ Guides de vídeo Créditos 11 Configurações …" at bounding box center [590, 312] width 1180 height 625
click at [1067, 32] on button "Configurações" at bounding box center [1099, 22] width 92 height 22
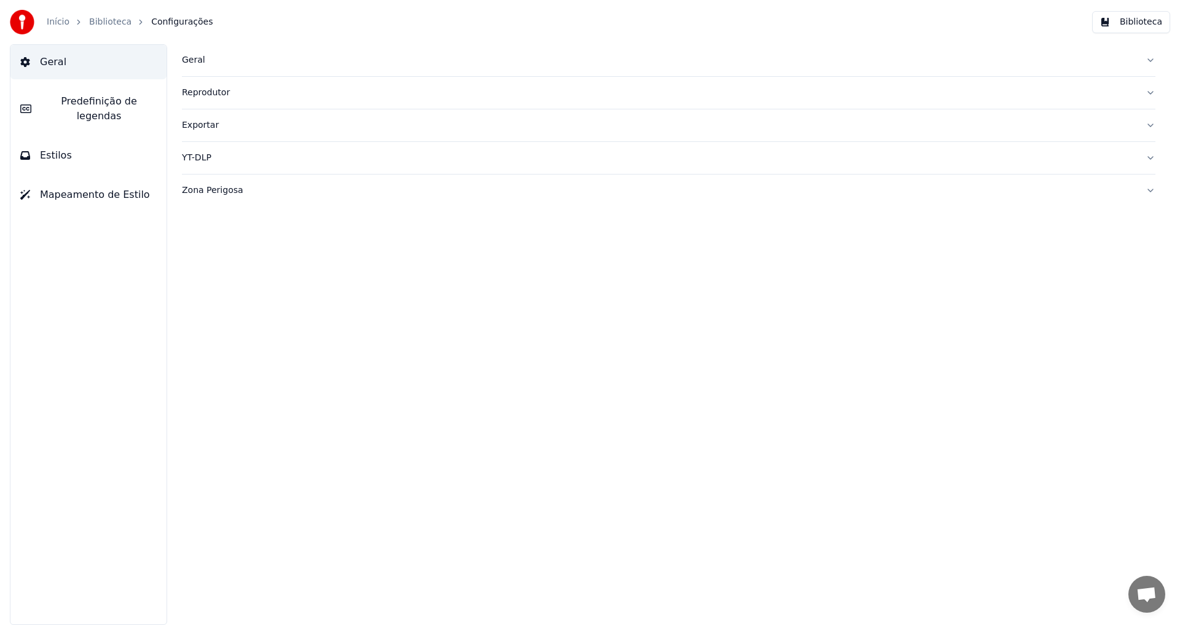
click at [127, 99] on span "Predefinição de legendas" at bounding box center [99, 108] width 116 height 29
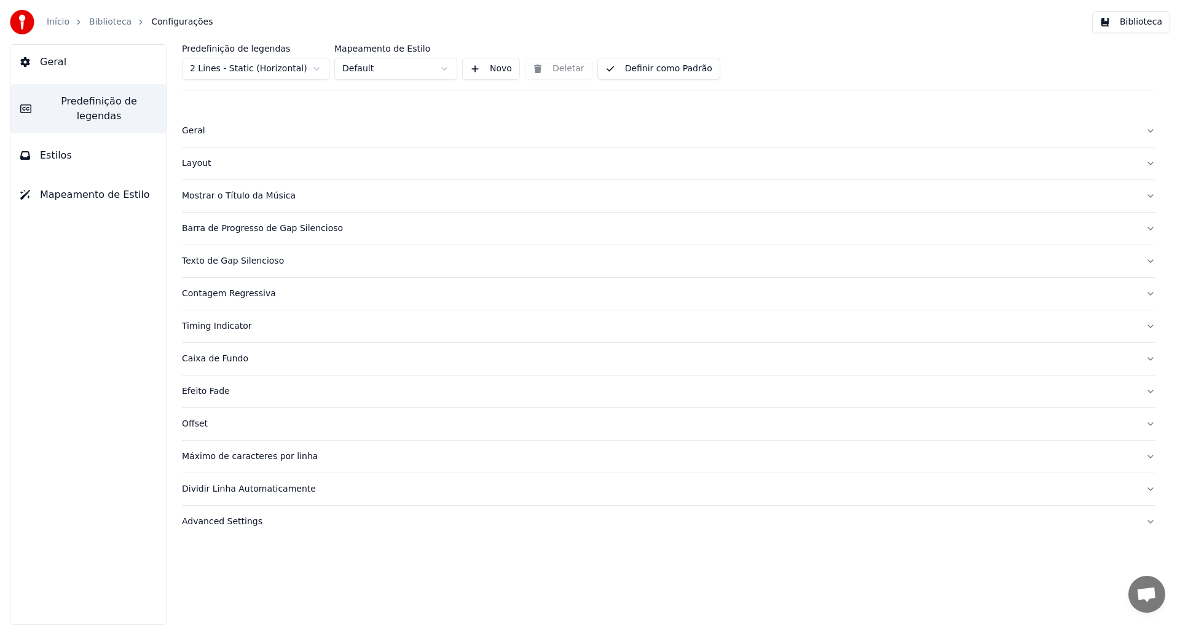
click at [221, 65] on html "Início Biblioteca Configurações Biblioteca Geral Predefinição de legendas Estil…" at bounding box center [590, 312] width 1180 height 625
click at [277, 73] on html "Início Biblioteca Configurações Biblioteca Geral Predefinição de legendas Estil…" at bounding box center [590, 312] width 1180 height 625
click at [324, 69] on html "Início Biblioteca Configurações Biblioteca Geral Predefinição de legendas Estil…" at bounding box center [590, 312] width 1180 height 625
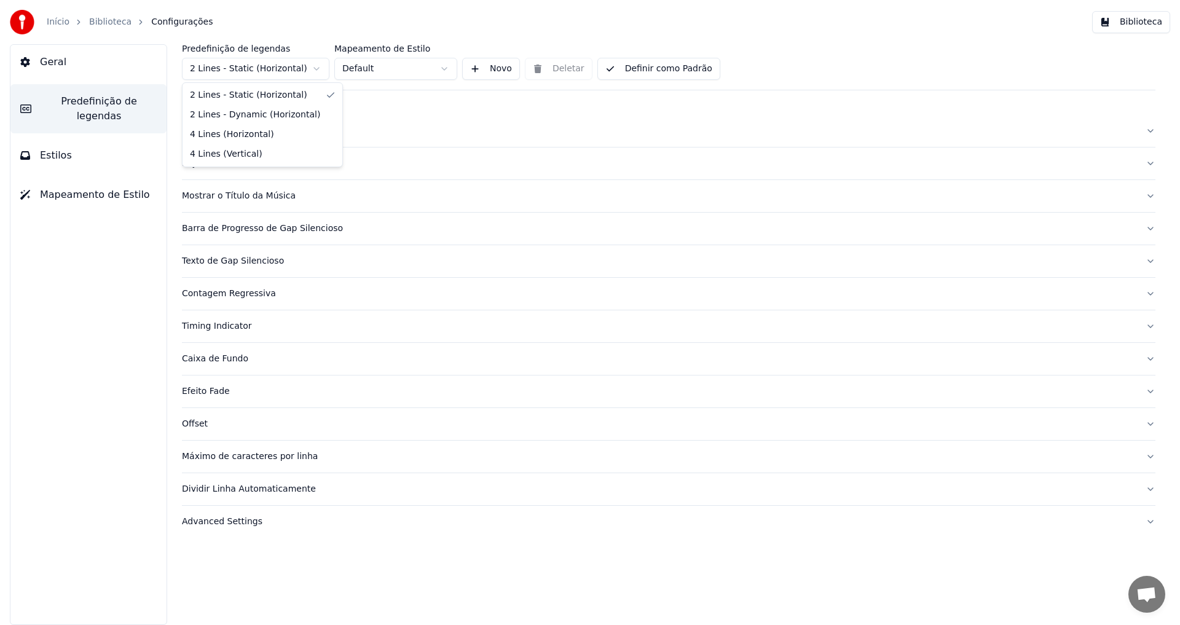
click at [324, 69] on html "Início Biblioteca Configurações Biblioteca Geral Predefinição de legendas Estil…" at bounding box center [590, 312] width 1180 height 625
click at [323, 68] on html "Início Biblioteca Configurações Biblioteca Geral Predefinição de legendas Estil…" at bounding box center [590, 312] width 1180 height 625
click at [396, 119] on html "Início Biblioteca Configurações Biblioteca Geral Predefinição de legendas Estil…" at bounding box center [590, 312] width 1180 height 625
click at [396, 119] on button "Geral" at bounding box center [668, 131] width 973 height 32
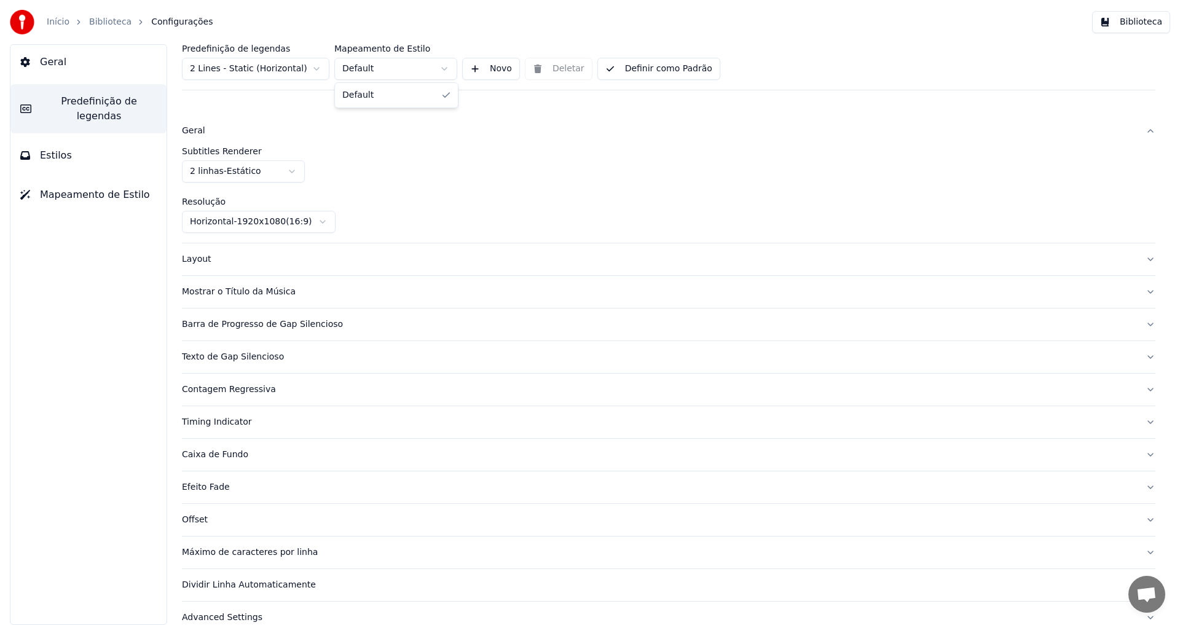
click at [409, 78] on html "Início Biblioteca Configurações Biblioteca Geral Predefinição de legendas Estil…" at bounding box center [590, 312] width 1180 height 625
click at [409, 77] on html "Início Biblioteca Configurações Biblioteca Geral Predefinição de legendas Estil…" at bounding box center [590, 312] width 1180 height 625
click at [101, 138] on button "Estilos" at bounding box center [88, 155] width 156 height 34
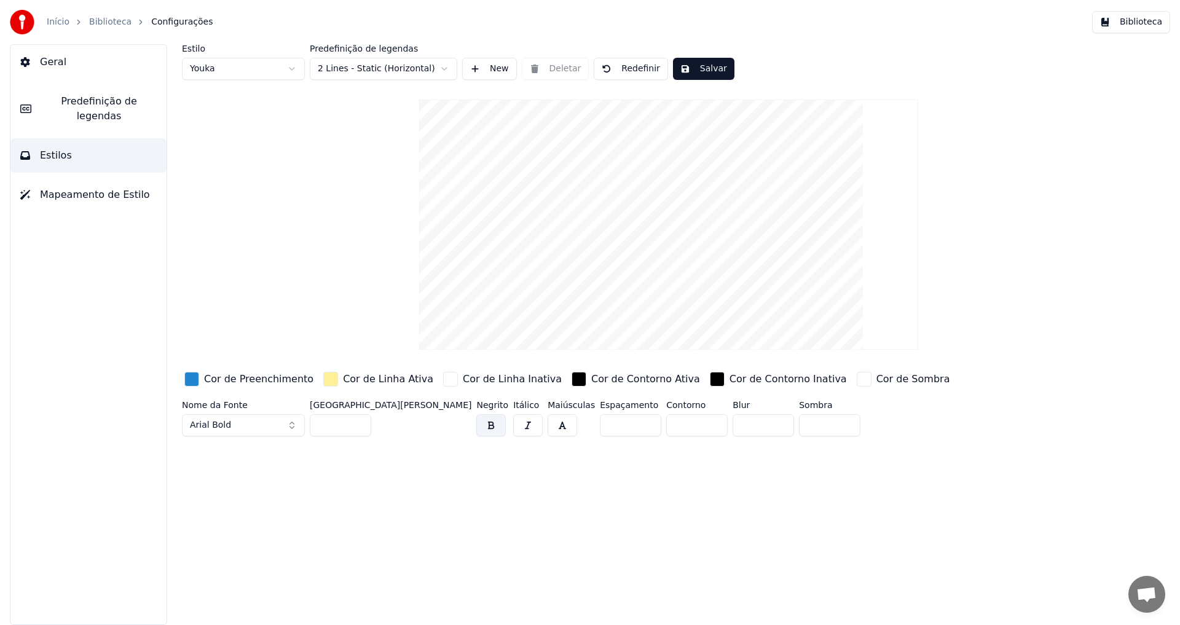
click at [82, 187] on span "Mapeamento de Estilo" at bounding box center [95, 194] width 110 height 15
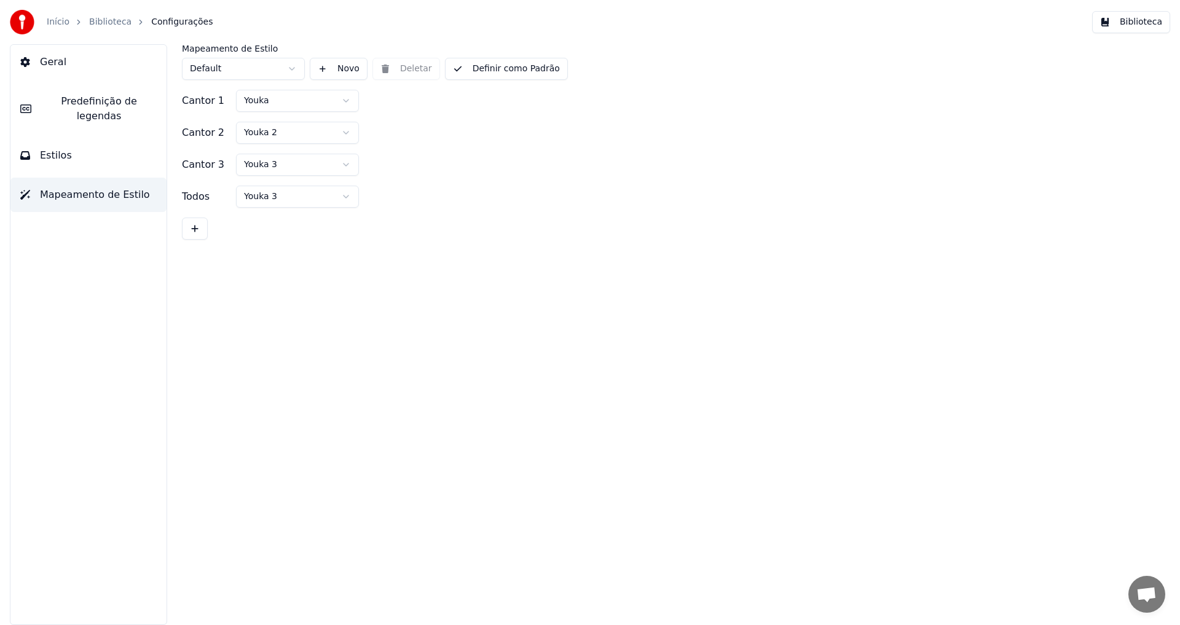
click at [101, 154] on button "Estilos" at bounding box center [88, 155] width 156 height 34
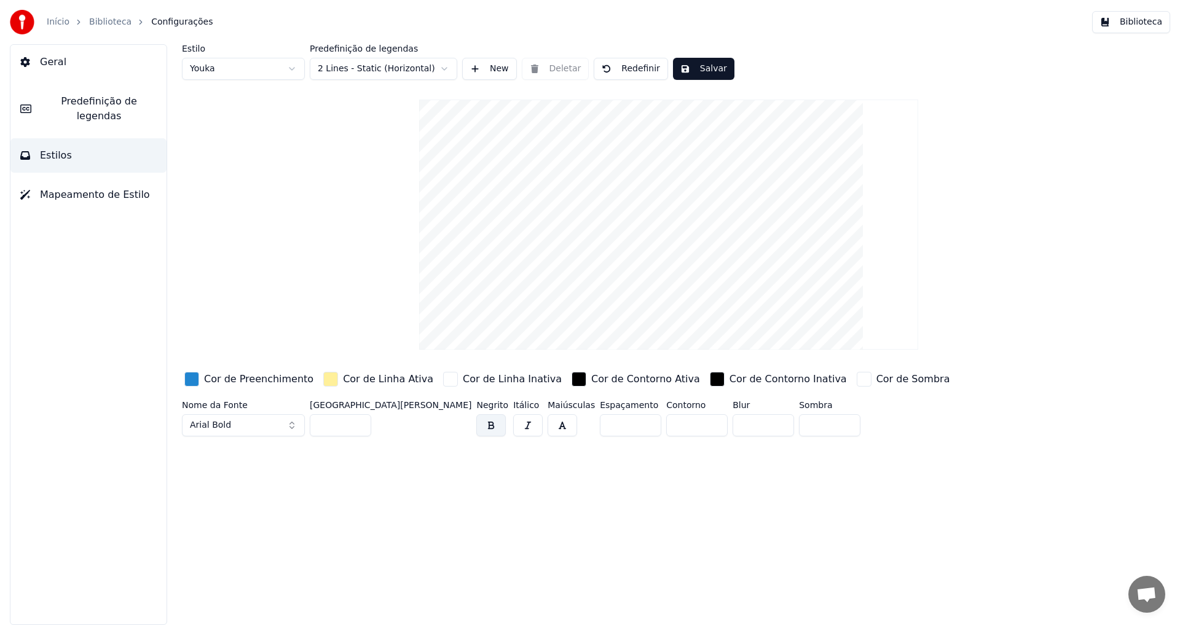
click at [68, 194] on button "Mapeamento de Estilo" at bounding box center [88, 195] width 156 height 34
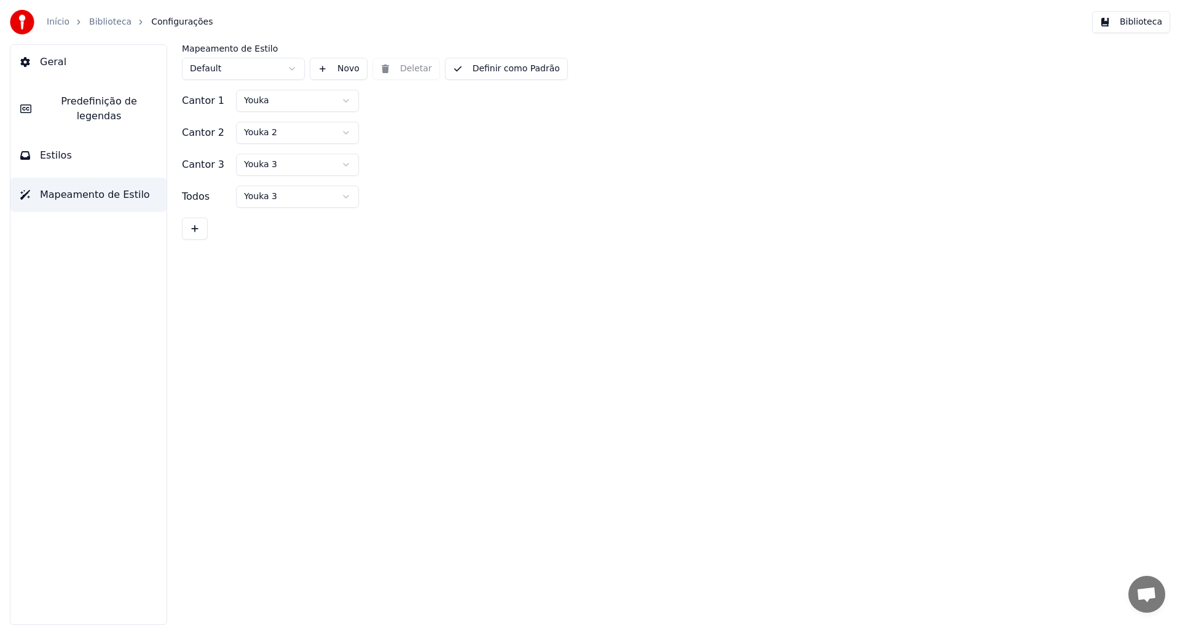
click at [115, 22] on link "Biblioteca" at bounding box center [110, 22] width 42 height 12
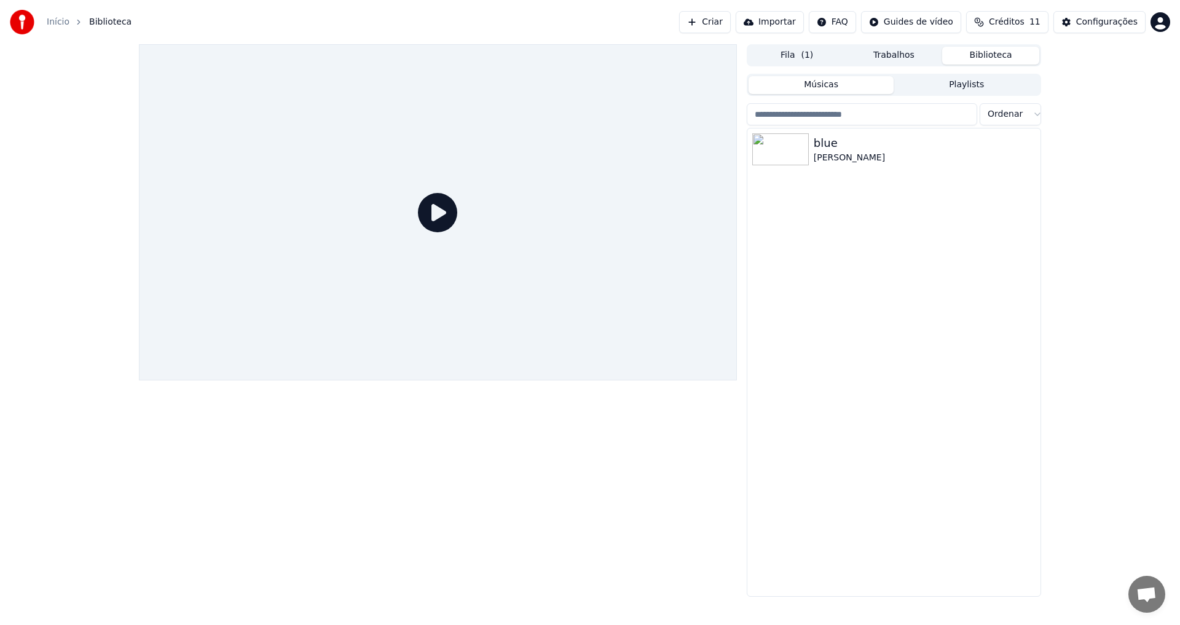
click at [440, 203] on icon at bounding box center [437, 212] width 39 height 39
click at [434, 205] on icon at bounding box center [437, 212] width 39 height 39
click at [873, 141] on div "blue" at bounding box center [918, 143] width 210 height 17
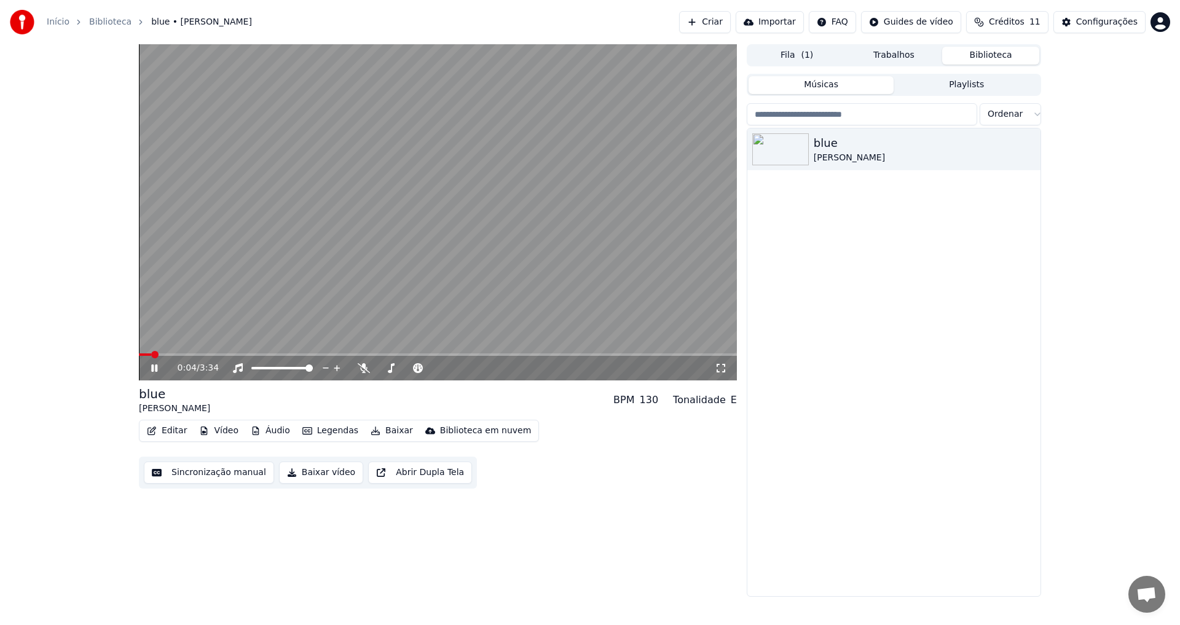
click at [226, 477] on button "Sincronização manual" at bounding box center [209, 472] width 130 height 22
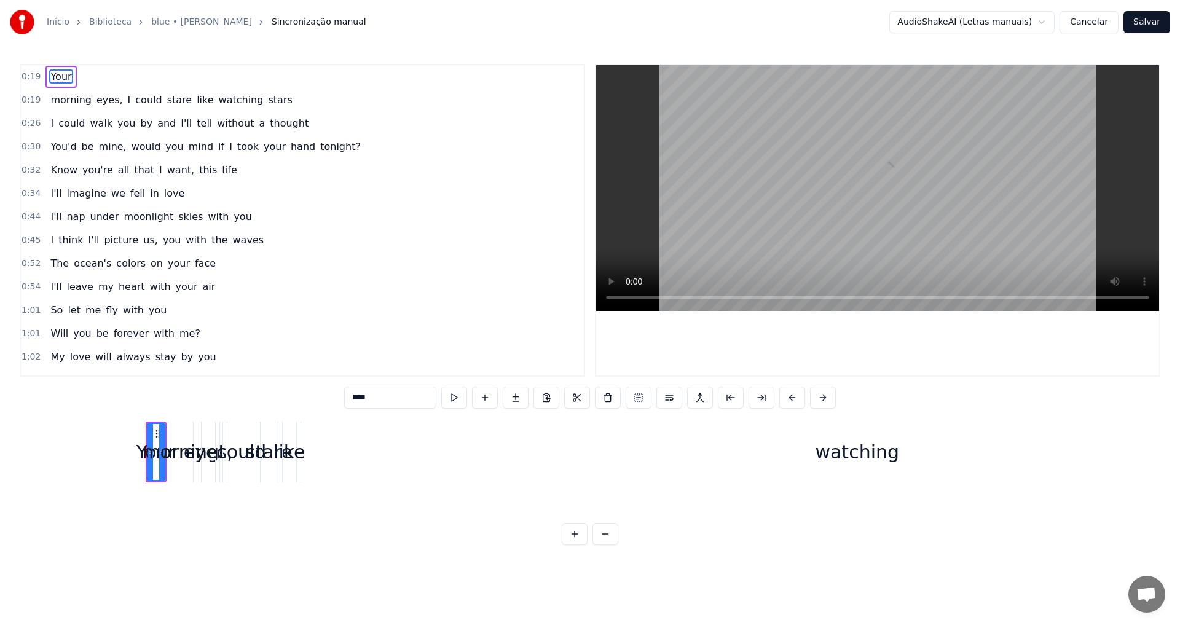
scroll to position [0, 3591]
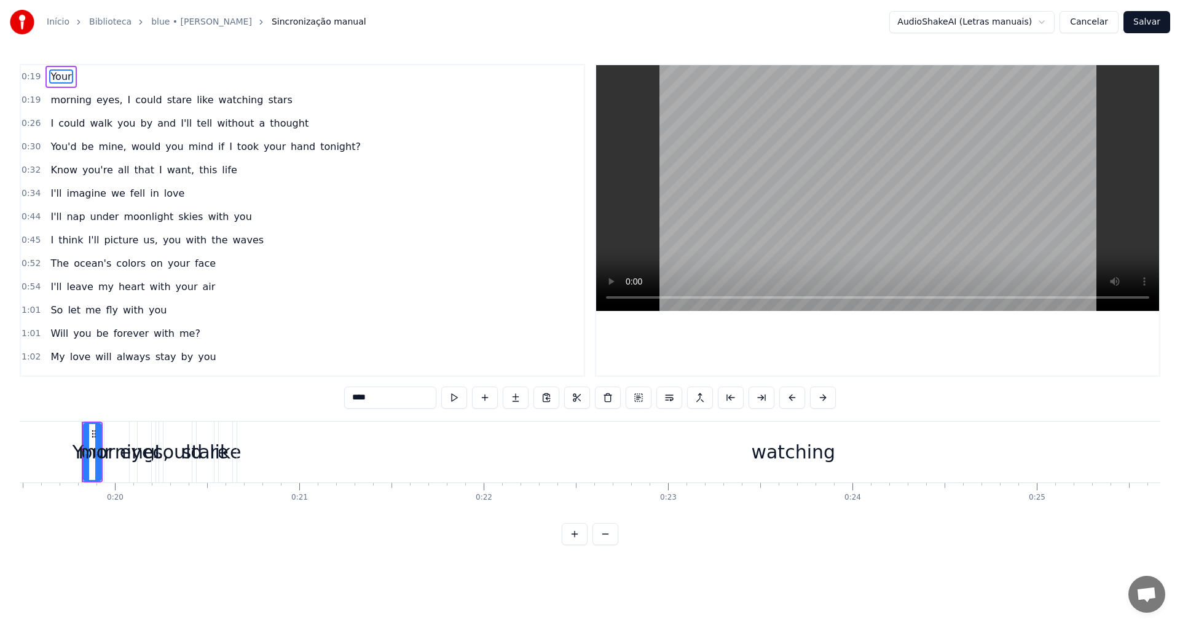
click at [160, 25] on link "blue • [PERSON_NAME]" at bounding box center [201, 22] width 101 height 12
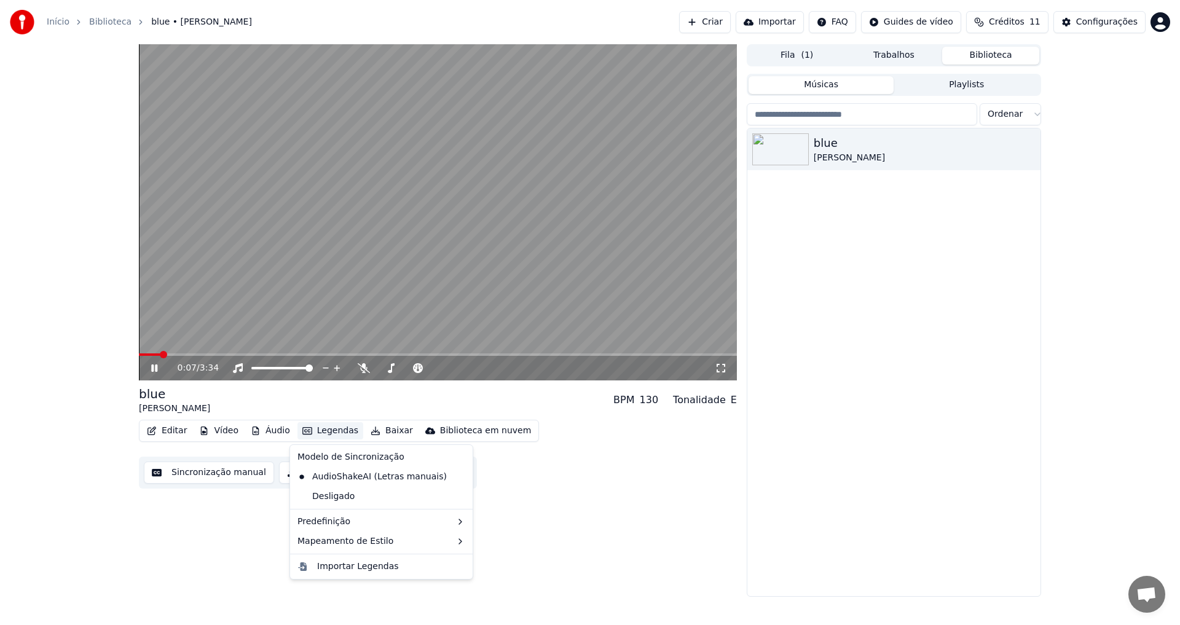
click at [317, 426] on button "Legendas" at bounding box center [330, 430] width 66 height 17
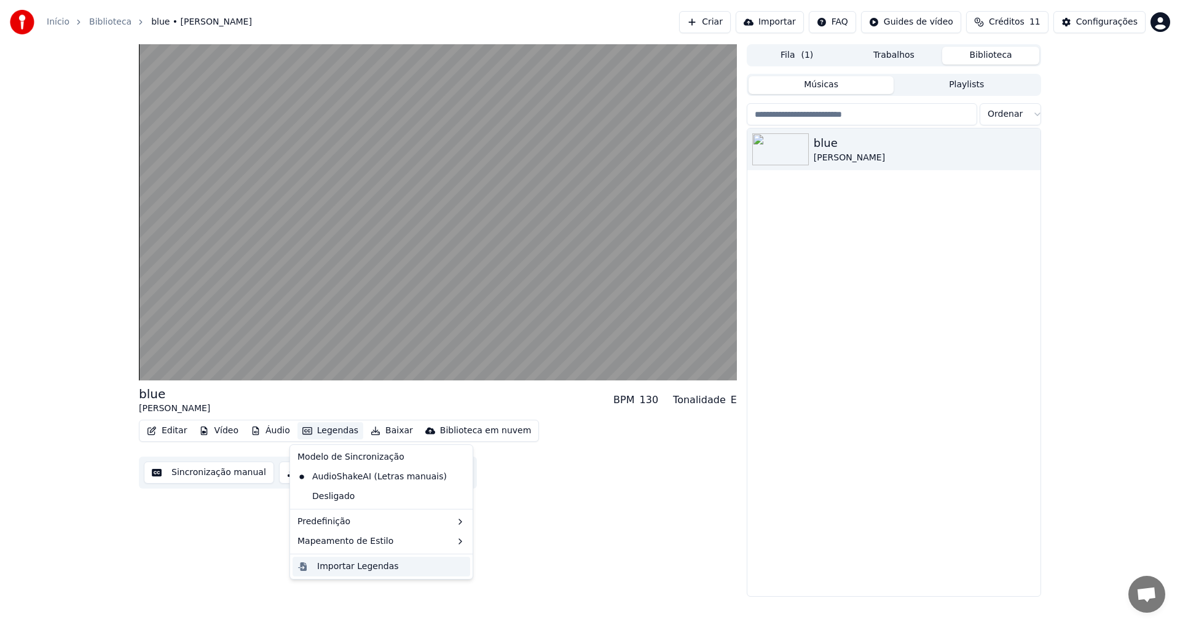
click at [326, 568] on div "Importar Legendas" at bounding box center [358, 566] width 82 height 12
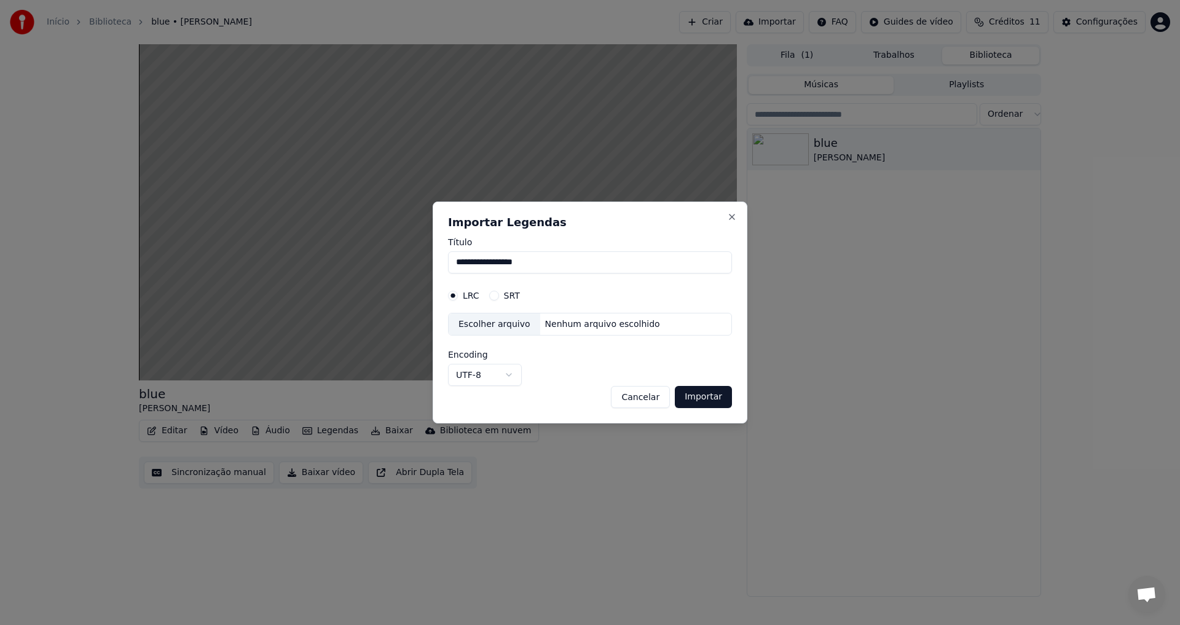
click at [540, 326] on div "Nenhum arquivo escolhido" at bounding box center [602, 324] width 125 height 12
click at [500, 268] on input "**********" at bounding box center [590, 262] width 284 height 22
click at [538, 259] on input "**********" at bounding box center [590, 262] width 284 height 22
click at [476, 370] on button "UTF-8" at bounding box center [485, 375] width 74 height 22
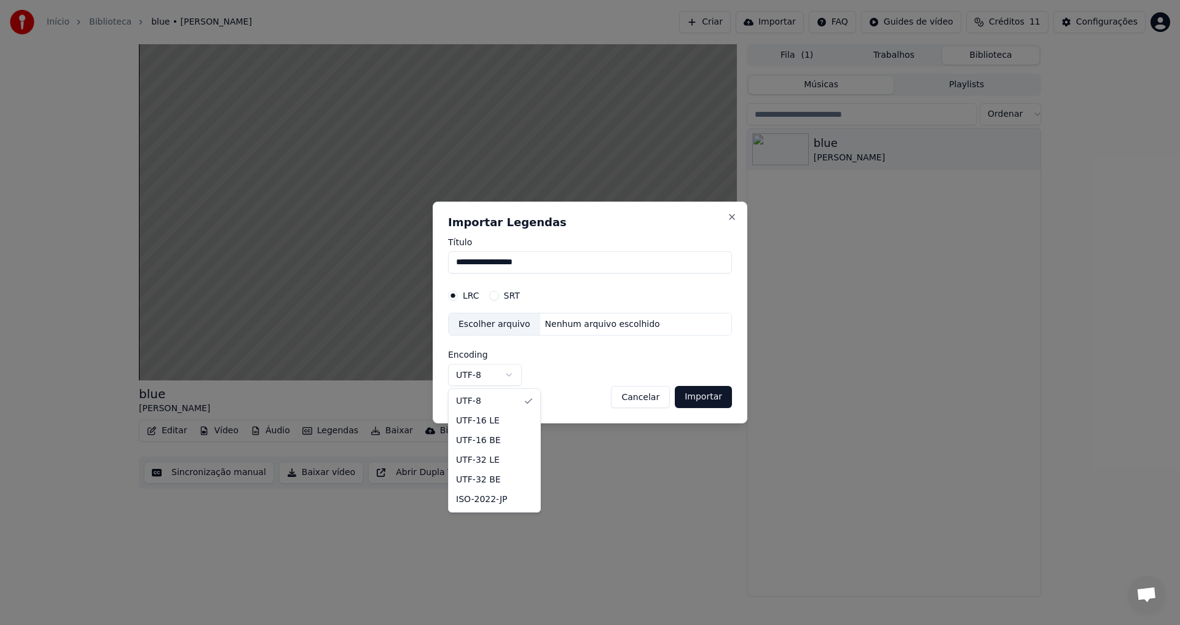
click at [574, 375] on div at bounding box center [590, 312] width 1180 height 625
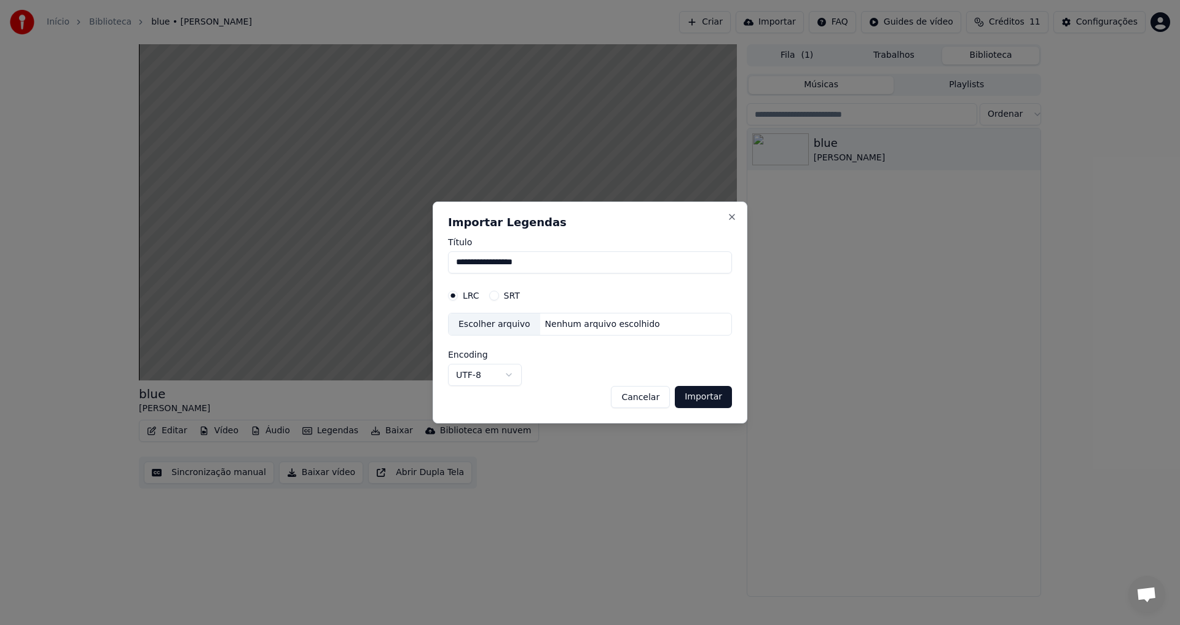
click at [731, 222] on h2 "Importar Legendas" at bounding box center [590, 222] width 284 height 11
click at [735, 202] on div "**********" at bounding box center [590, 313] width 315 height 222
click at [733, 202] on div "**********" at bounding box center [590, 313] width 315 height 222
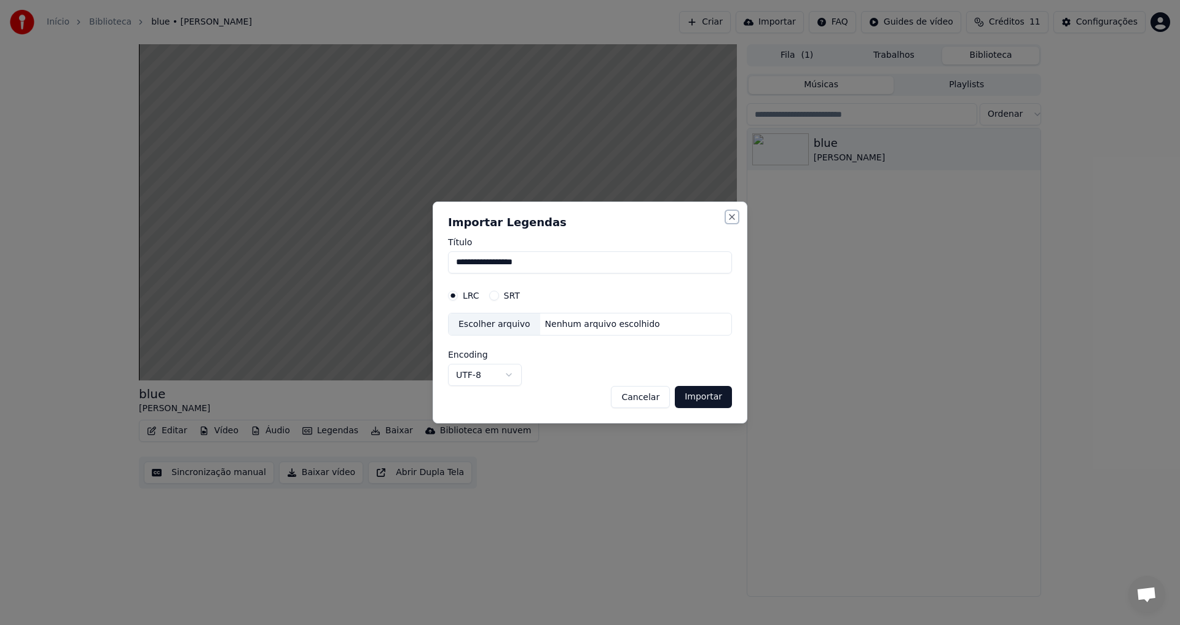
click at [729, 219] on button "Close" at bounding box center [732, 217] width 10 height 10
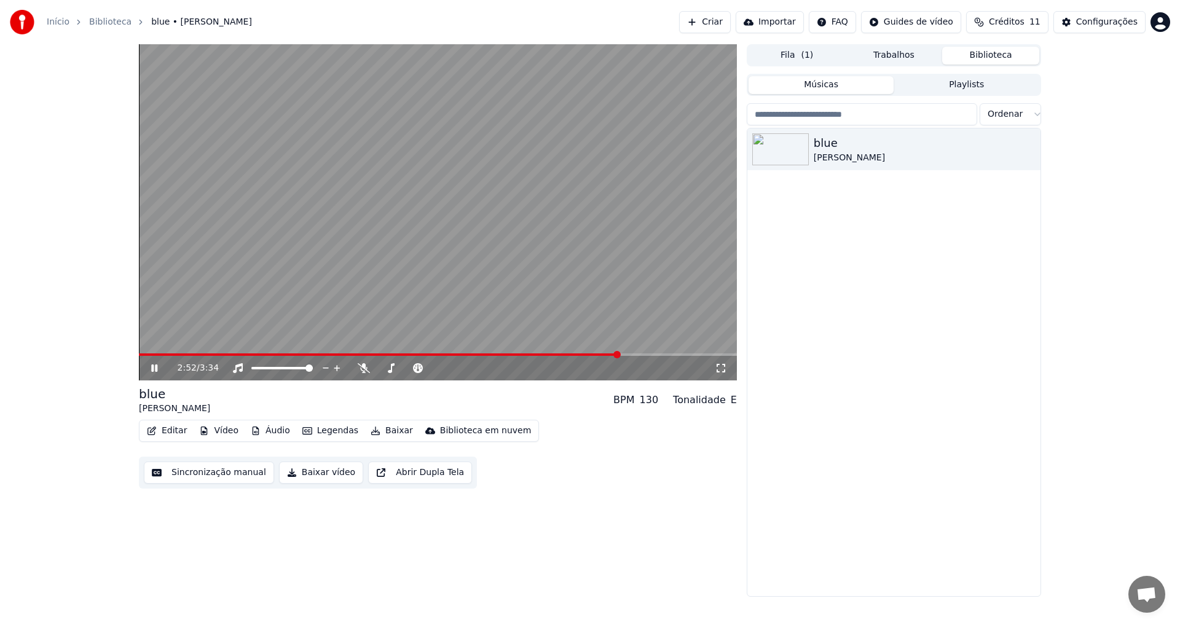
click at [159, 428] on button "Editar" at bounding box center [167, 430] width 50 height 17
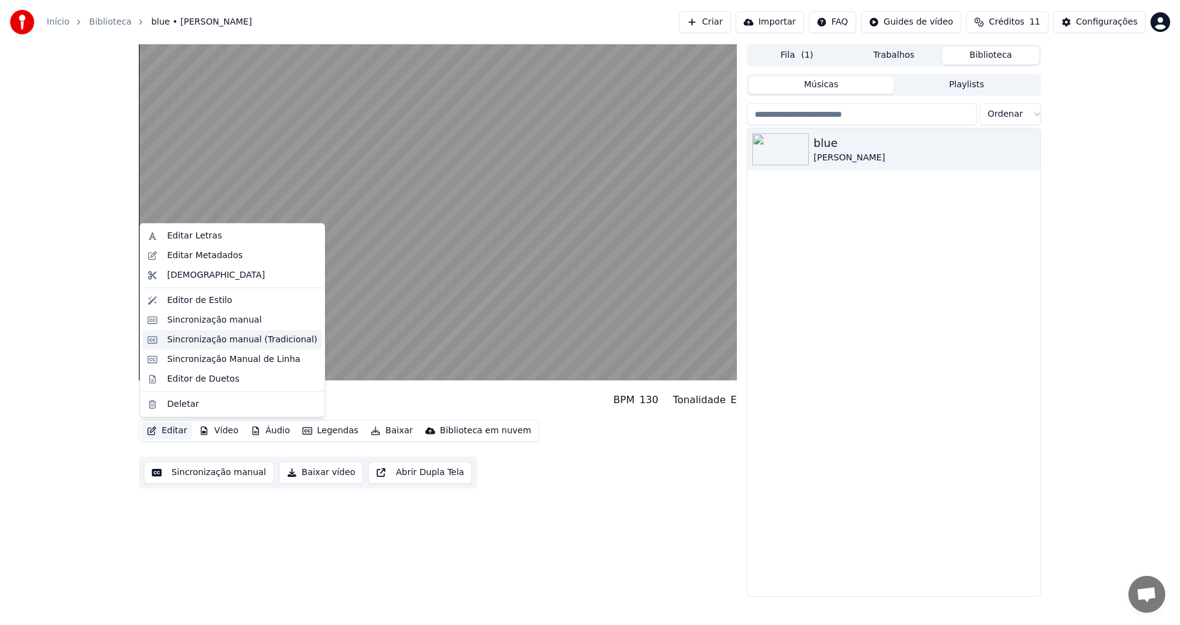
click at [192, 340] on div "Sincronização manual (Tradicional)" at bounding box center [242, 340] width 150 height 12
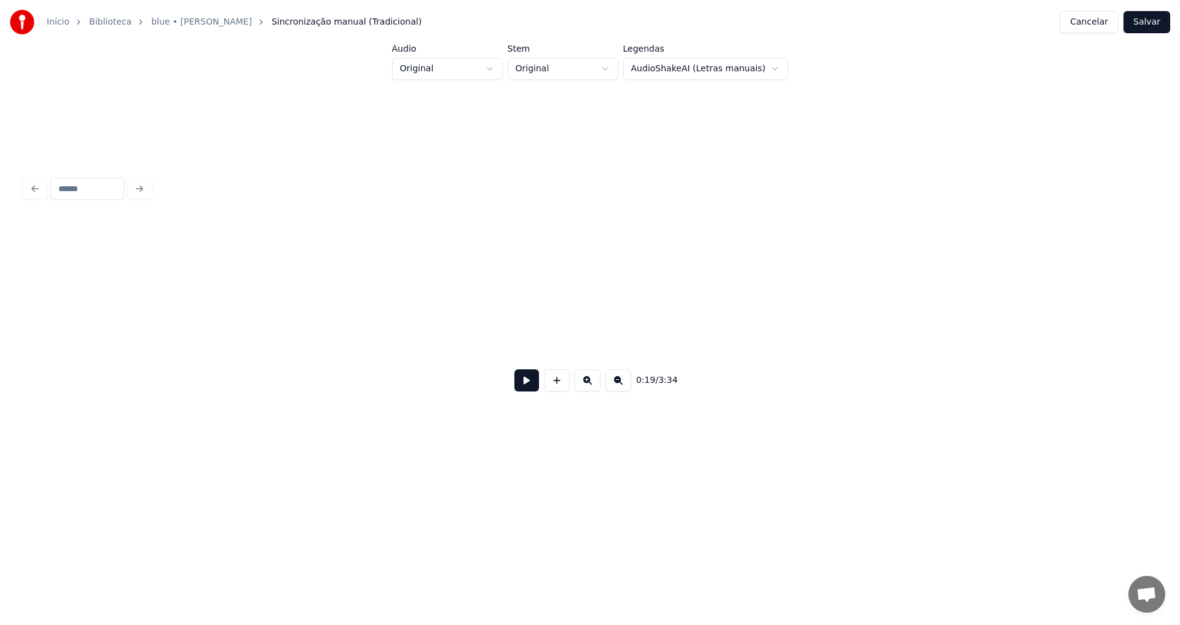
scroll to position [0, 2435]
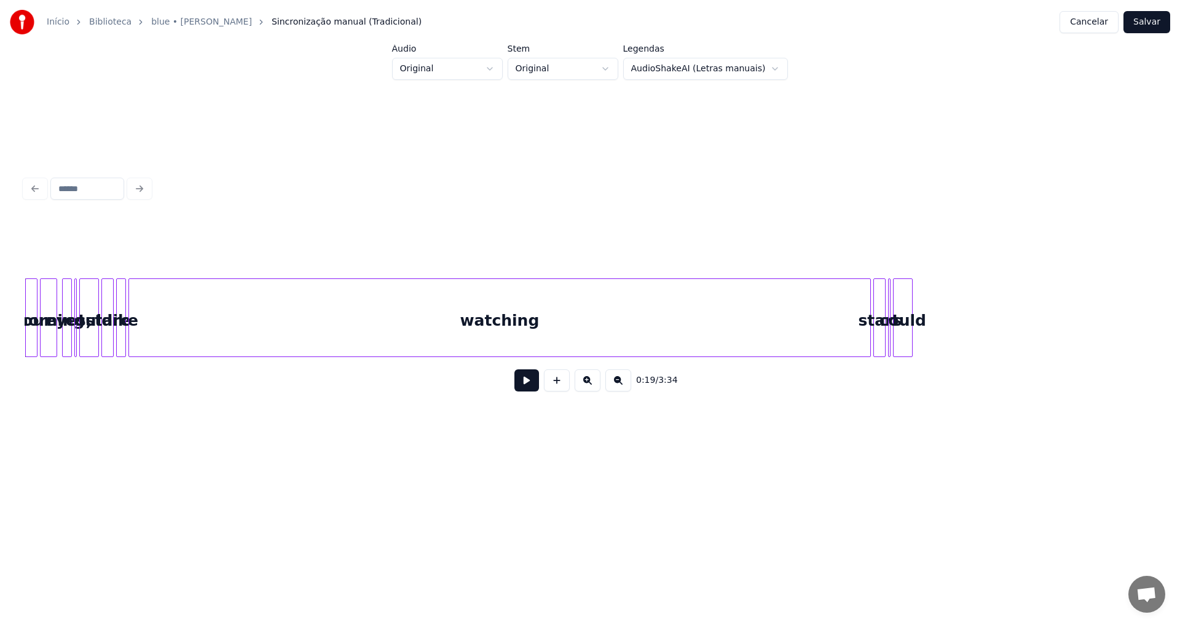
click at [697, 63] on html "Início Biblioteca blue • [PERSON_NAME] manual (Tradicional) Cancelar Salvar Áud…" at bounding box center [590, 247] width 1180 height 494
click at [686, 65] on html "Início Biblioteca blue • [PERSON_NAME] manual (Tradicional) Cancelar Salvar Áud…" at bounding box center [590, 247] width 1180 height 494
click at [739, 80] on html "Início Biblioteca blue • [PERSON_NAME] manual (Tradicional) Cancelar Salvar Áud…" at bounding box center [590, 247] width 1180 height 494
click at [739, 79] on body "Início Biblioteca blue • [PERSON_NAME] manual (Tradicional) Cancelar Salvar Áud…" at bounding box center [590, 237] width 1180 height 474
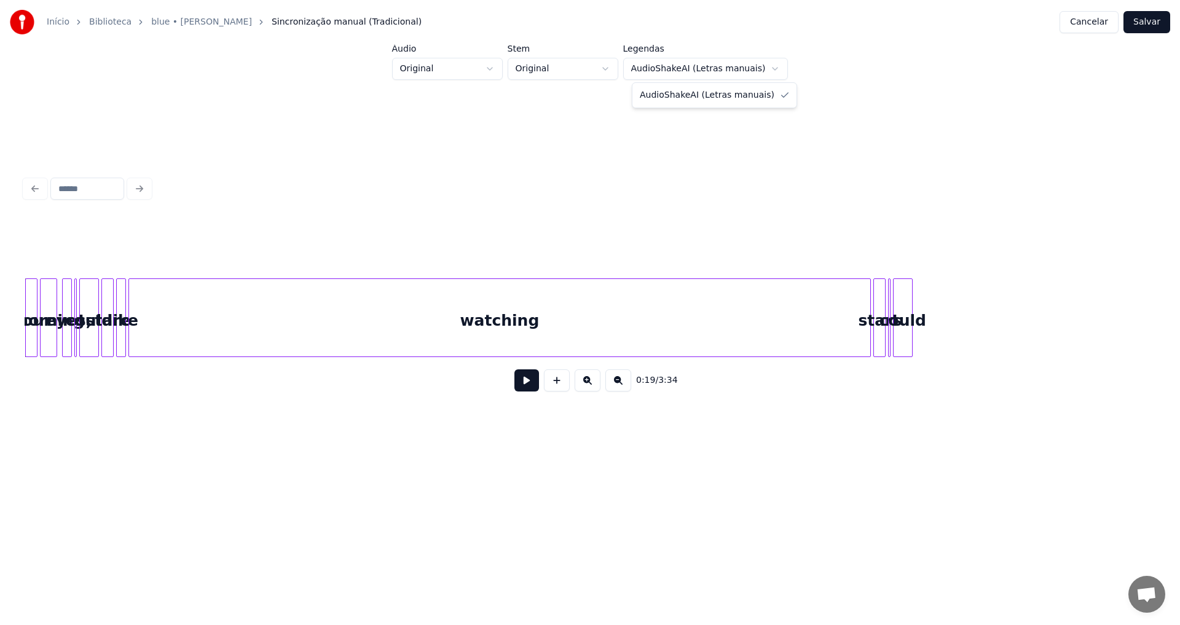
click at [1076, 23] on html "Início Biblioteca blue • [PERSON_NAME] manual (Tradicional) Cancelar Salvar Áud…" at bounding box center [590, 247] width 1180 height 494
click at [1076, 23] on button "Cancelar" at bounding box center [1088, 22] width 59 height 22
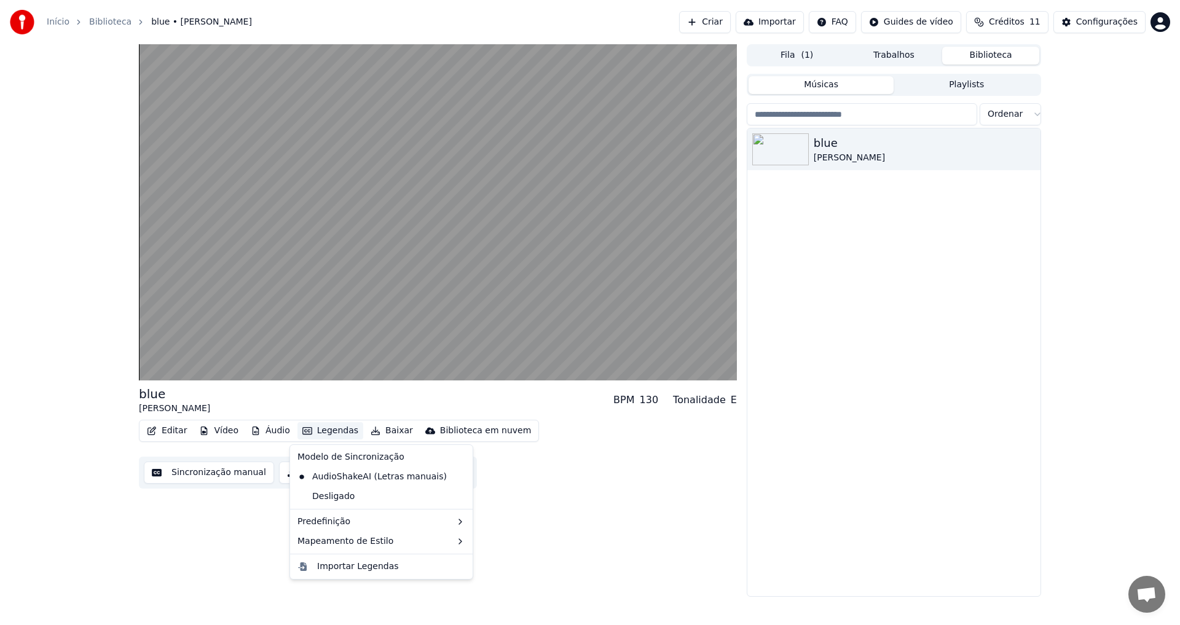
click at [302, 429] on icon "button" at bounding box center [307, 430] width 10 height 7
click at [547, 482] on div "Editar Vídeo Áudio Legendas Baixar Biblioteca em nuvem Sincronização manual Bai…" at bounding box center [438, 454] width 598 height 69
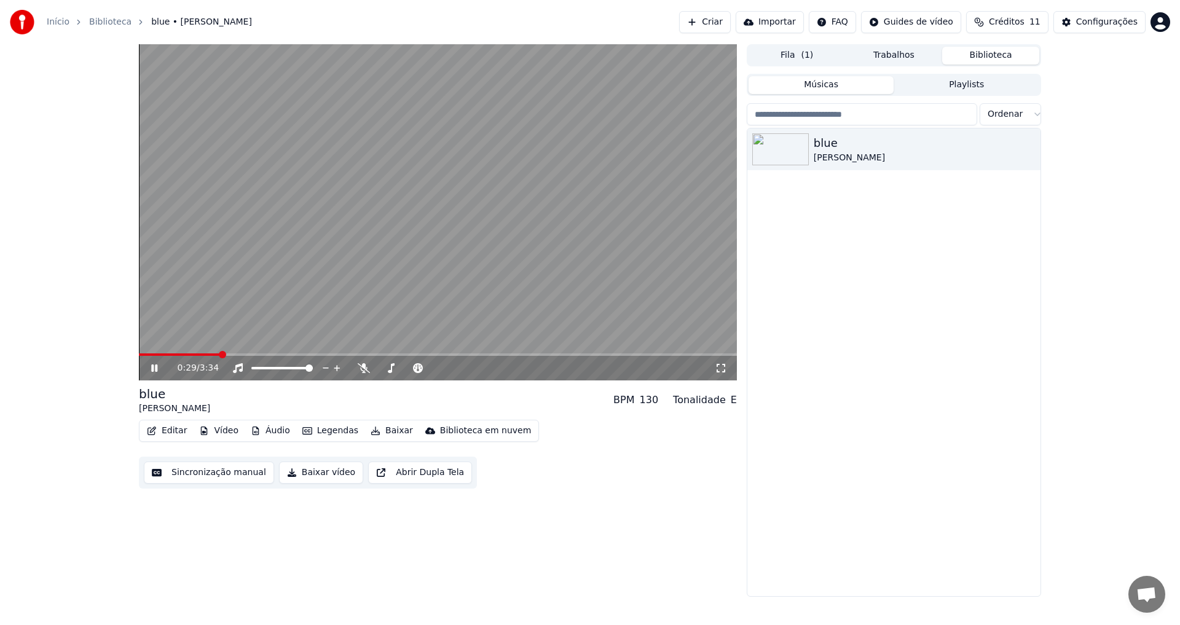
click at [800, 27] on button "Importar" at bounding box center [769, 22] width 68 height 22
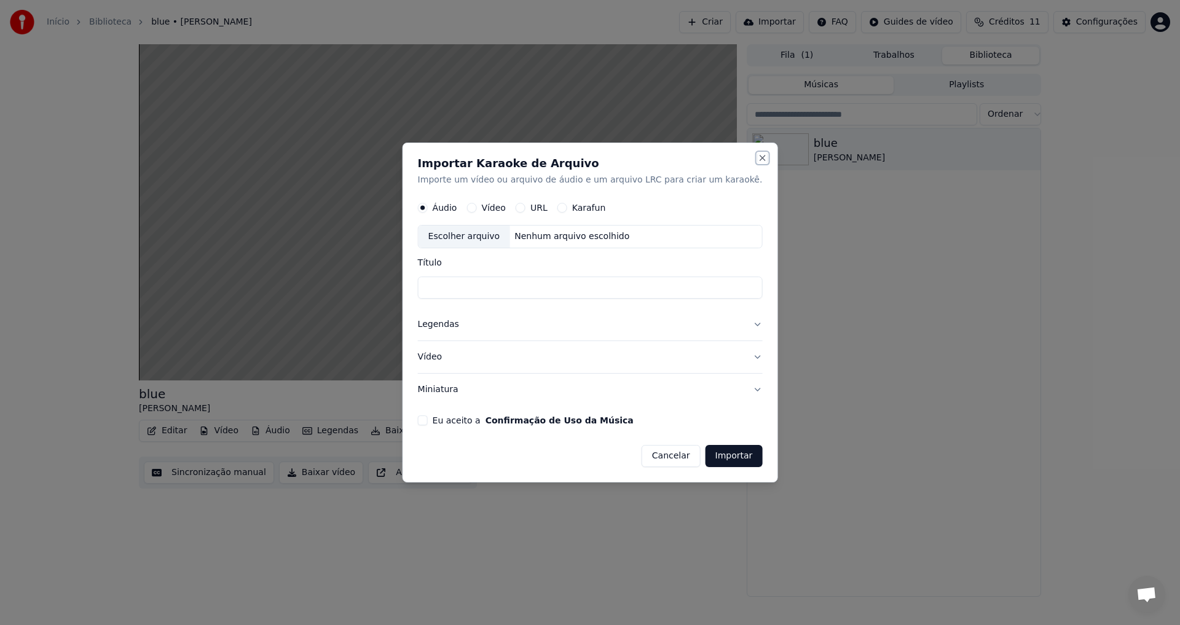
click at [757, 155] on button "Close" at bounding box center [762, 158] width 10 height 10
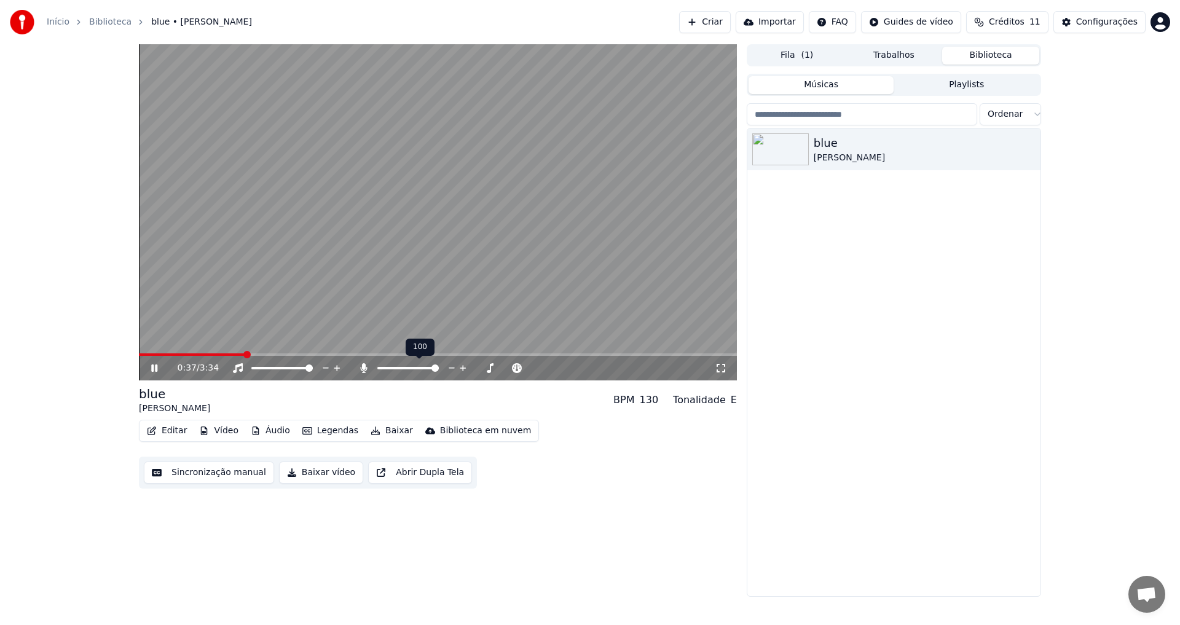
click at [439, 369] on span at bounding box center [407, 368] width 61 height 2
click at [488, 375] on div "0:37 / 3:34" at bounding box center [438, 368] width 598 height 25
drag, startPoint x: 420, startPoint y: 366, endPoint x: 364, endPoint y: 370, distance: 56.0
click at [364, 370] on div at bounding box center [413, 368] width 111 height 12
click at [377, 367] on span at bounding box center [377, 368] width 0 height 2
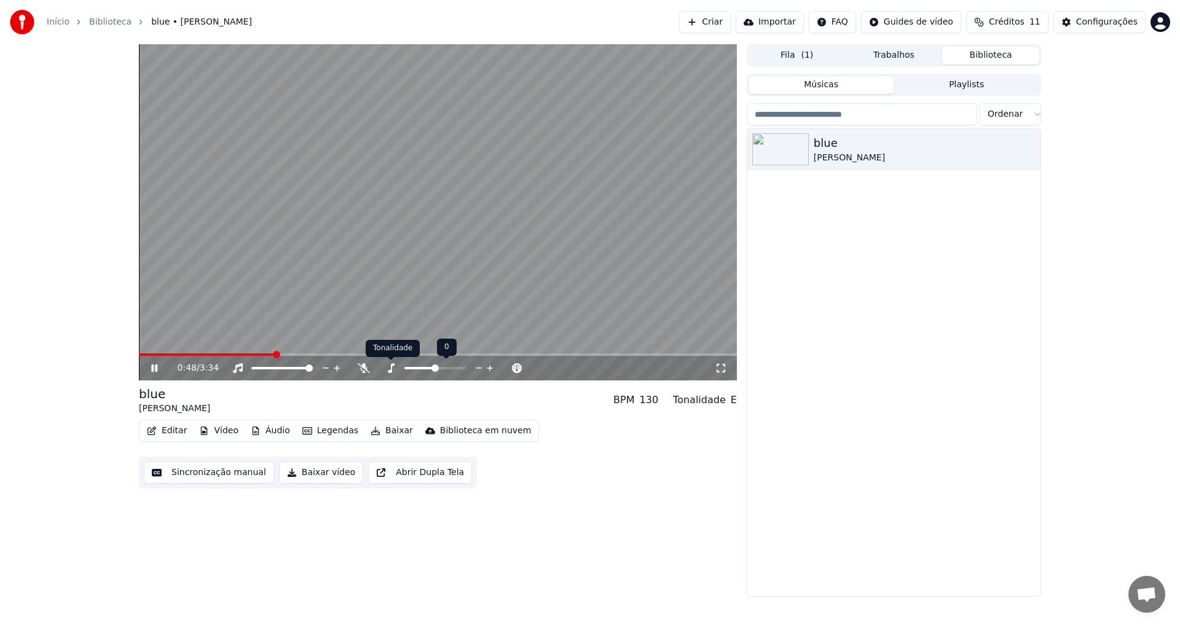
click at [394, 373] on icon at bounding box center [391, 368] width 12 height 10
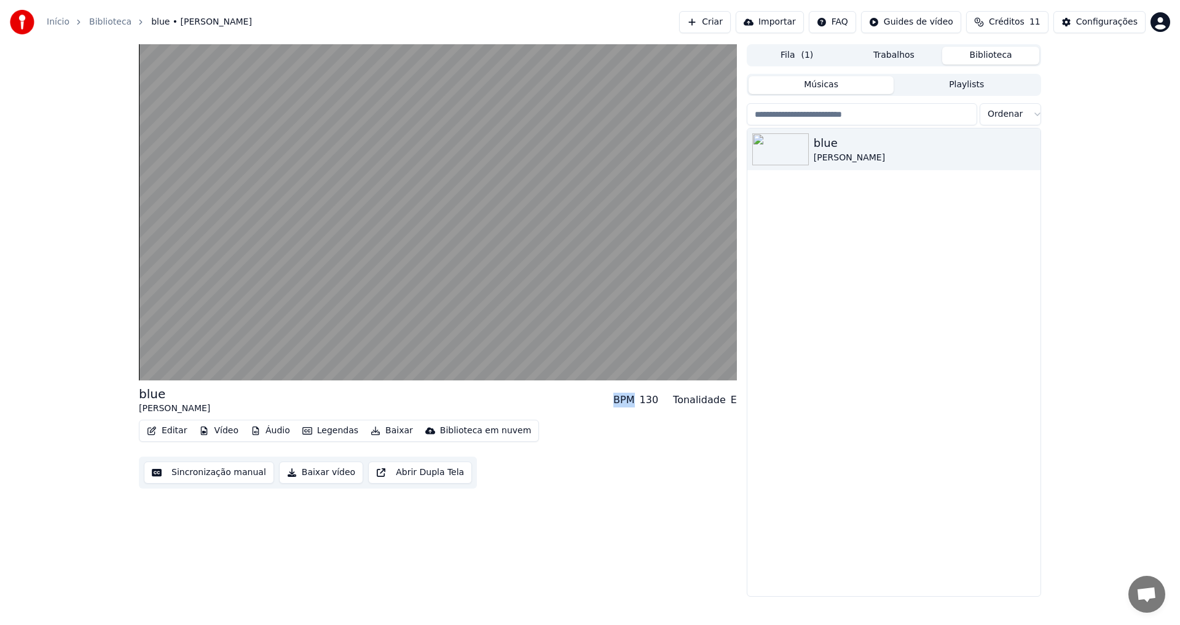
click at [324, 471] on button "Baixar vídeo" at bounding box center [321, 472] width 84 height 22
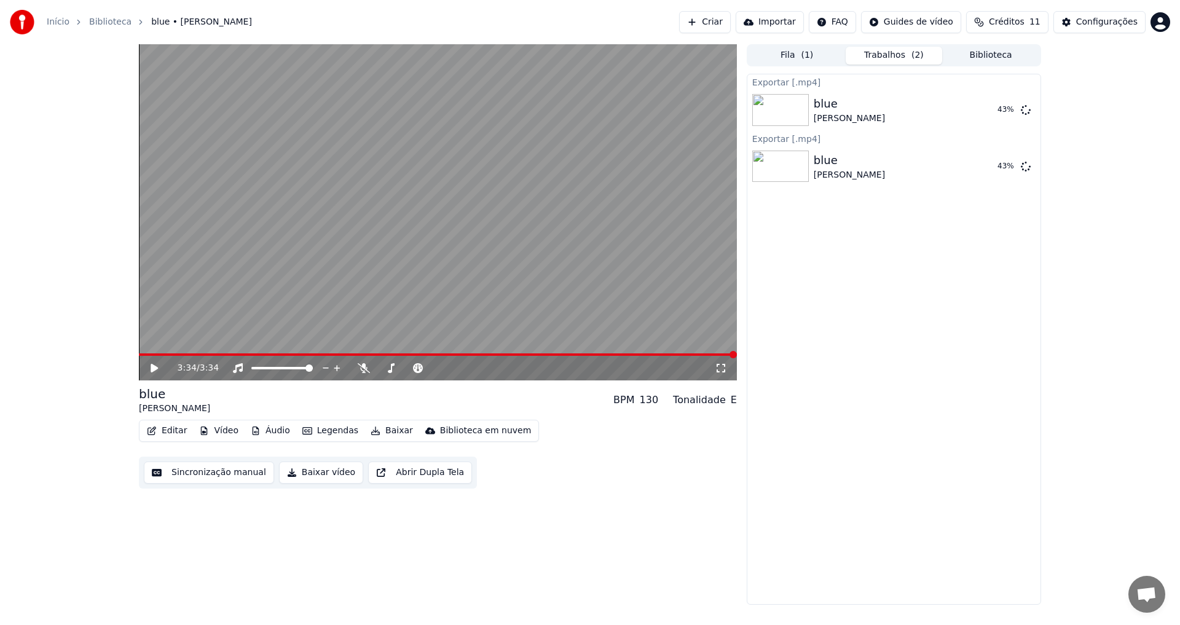
click at [159, 366] on icon at bounding box center [163, 368] width 29 height 10
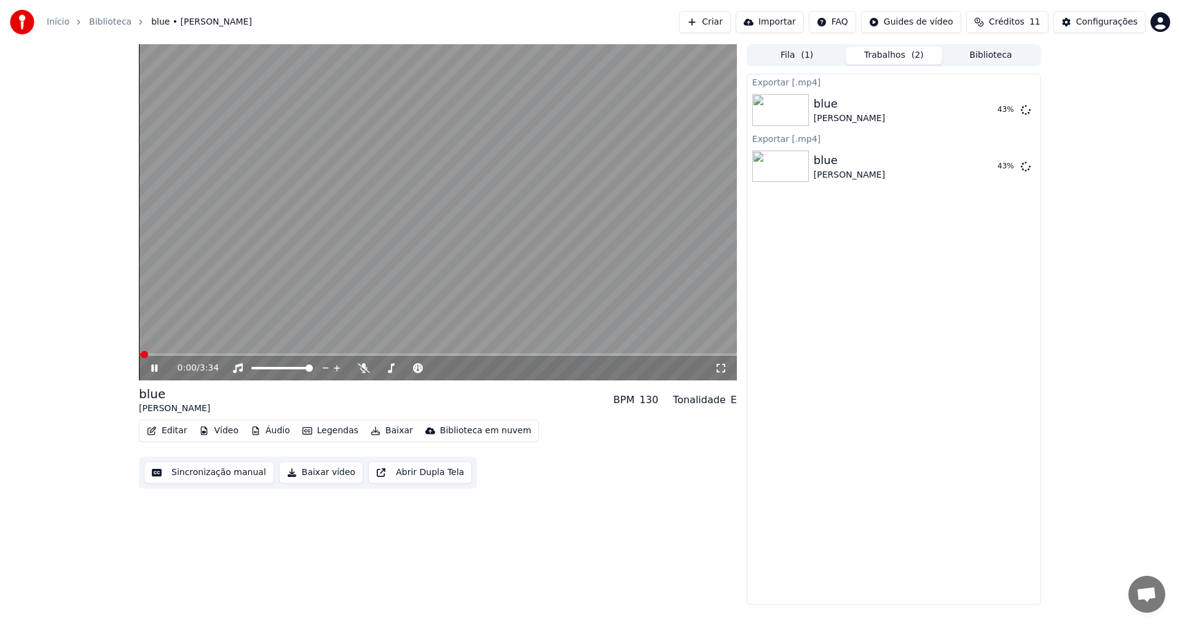
click at [159, 366] on icon at bounding box center [163, 368] width 29 height 10
drag, startPoint x: 829, startPoint y: 145, endPoint x: 875, endPoint y: 151, distance: 46.5
click at [875, 151] on div "blue Yung Kai Exibir" at bounding box center [893, 167] width 293 height 42
